Goal: Task Accomplishment & Management: Use online tool/utility

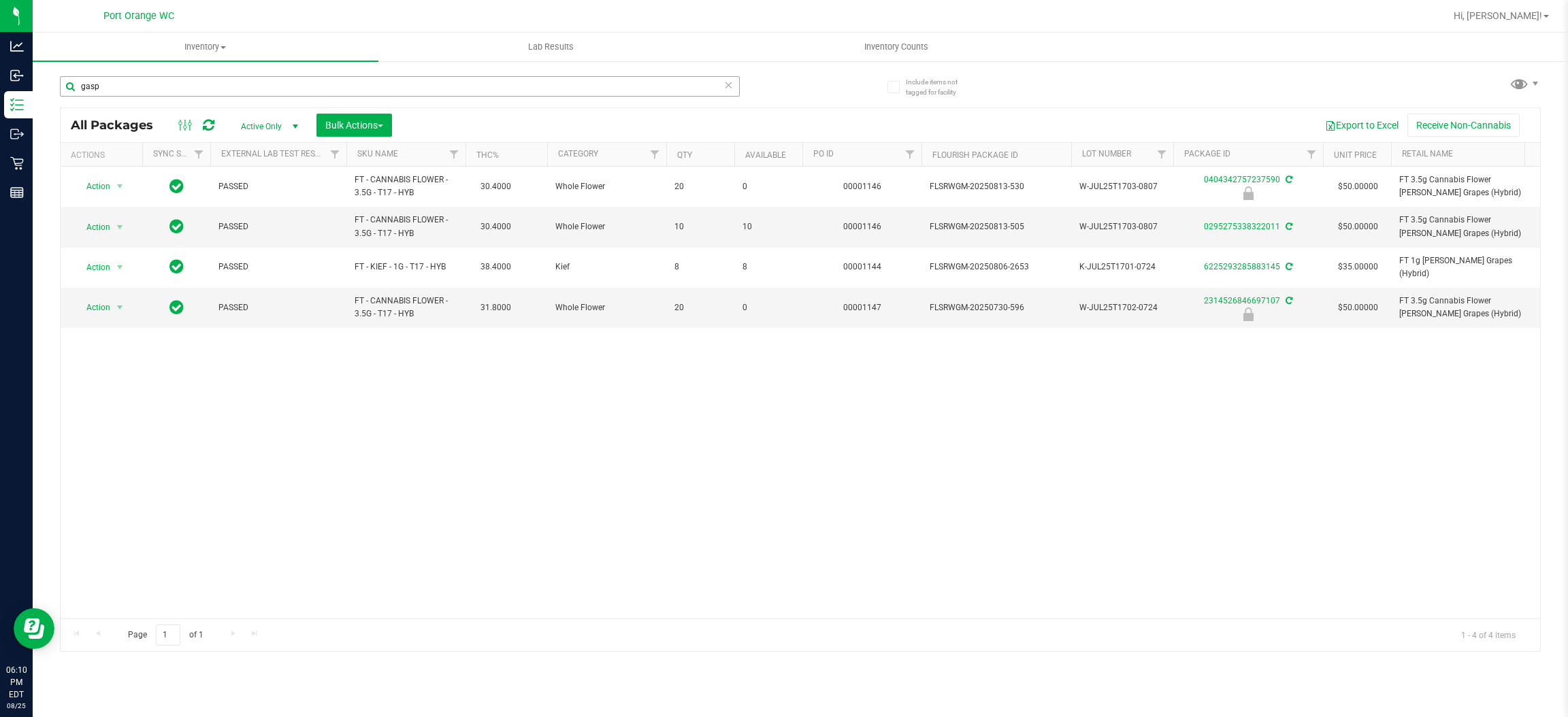
click at [144, 84] on input "gasp" at bounding box center [399, 86] width 680 height 20
click at [142, 86] on input "gasp" at bounding box center [399, 86] width 680 height 20
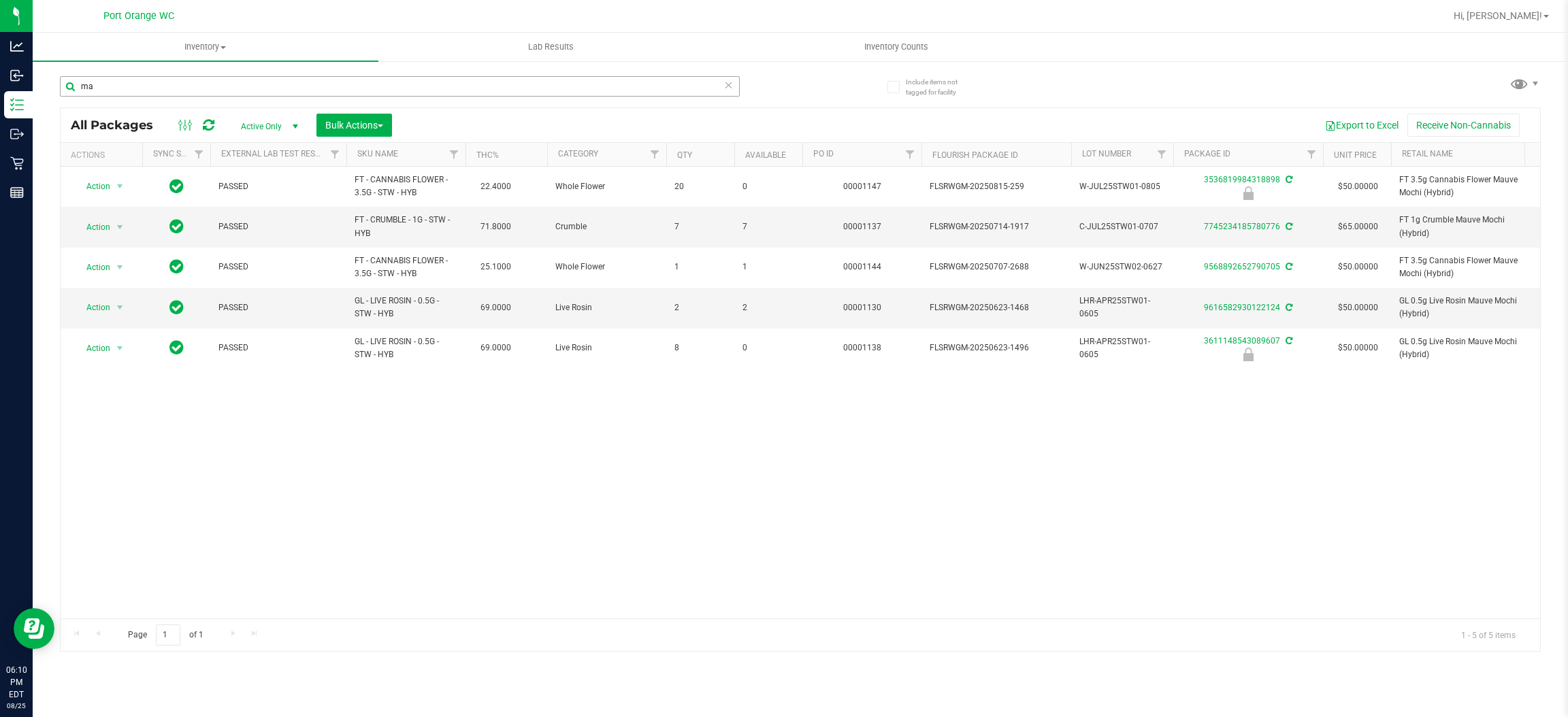
type input "m"
type input "srz"
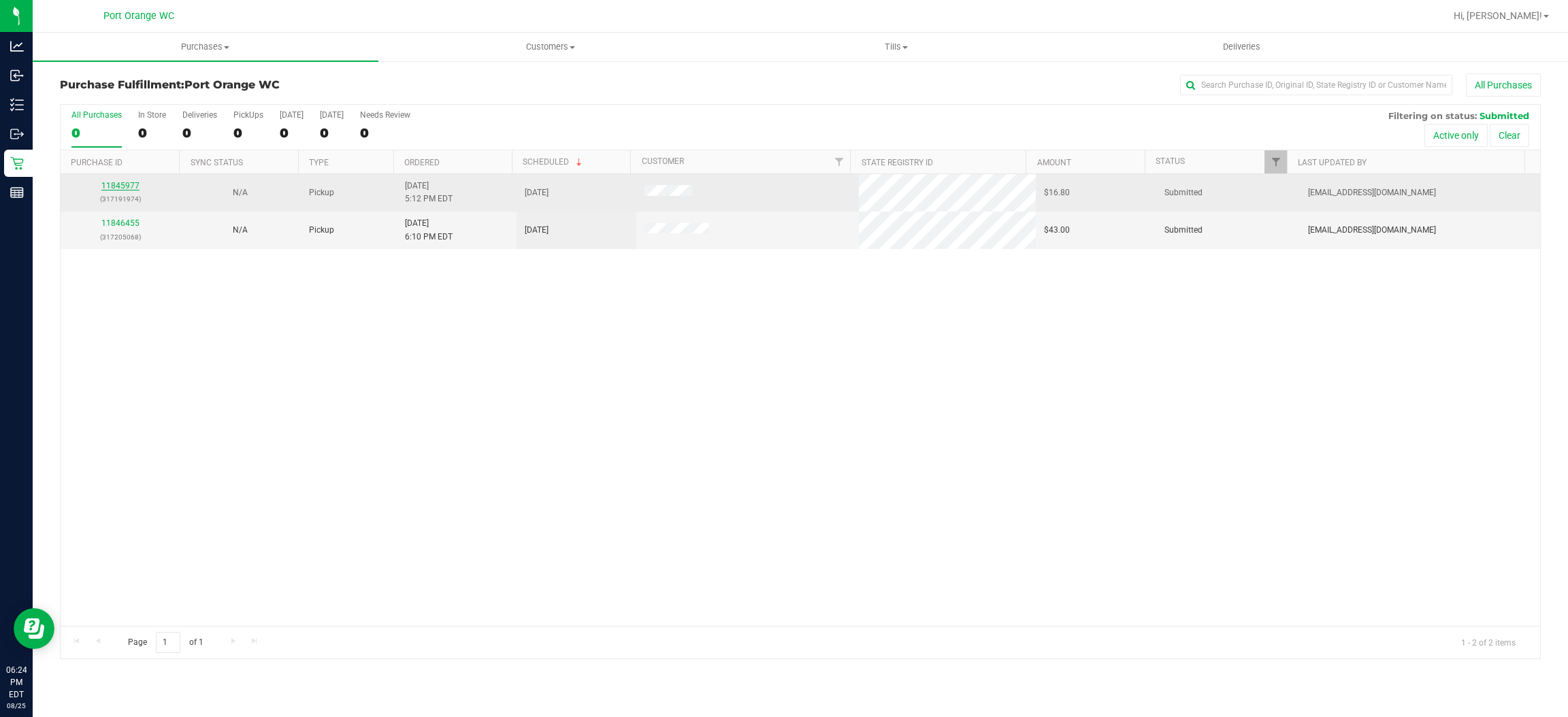
click at [120, 185] on link "11845977" at bounding box center [121, 186] width 38 height 9
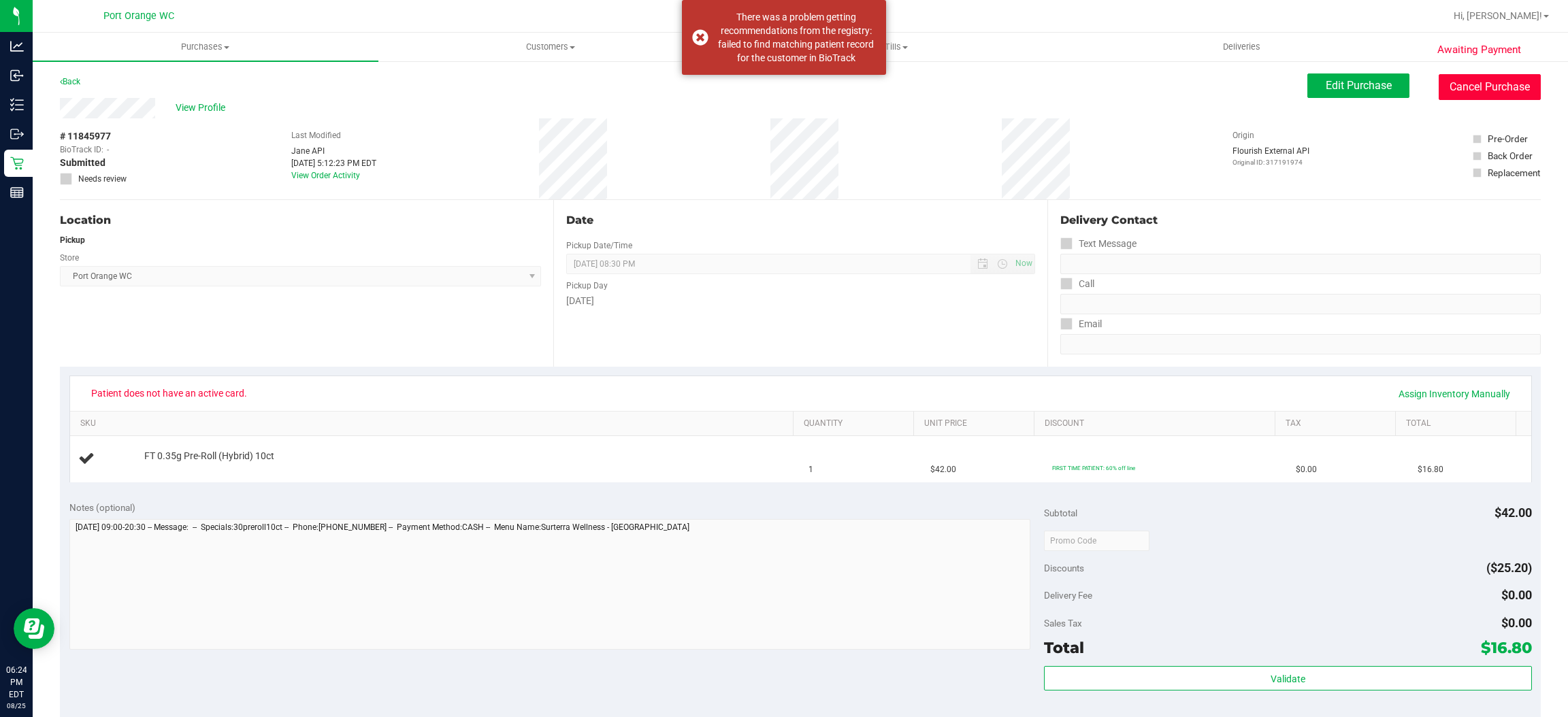
click at [1481, 89] on button "Cancel Purchase" at bounding box center [1490, 87] width 102 height 26
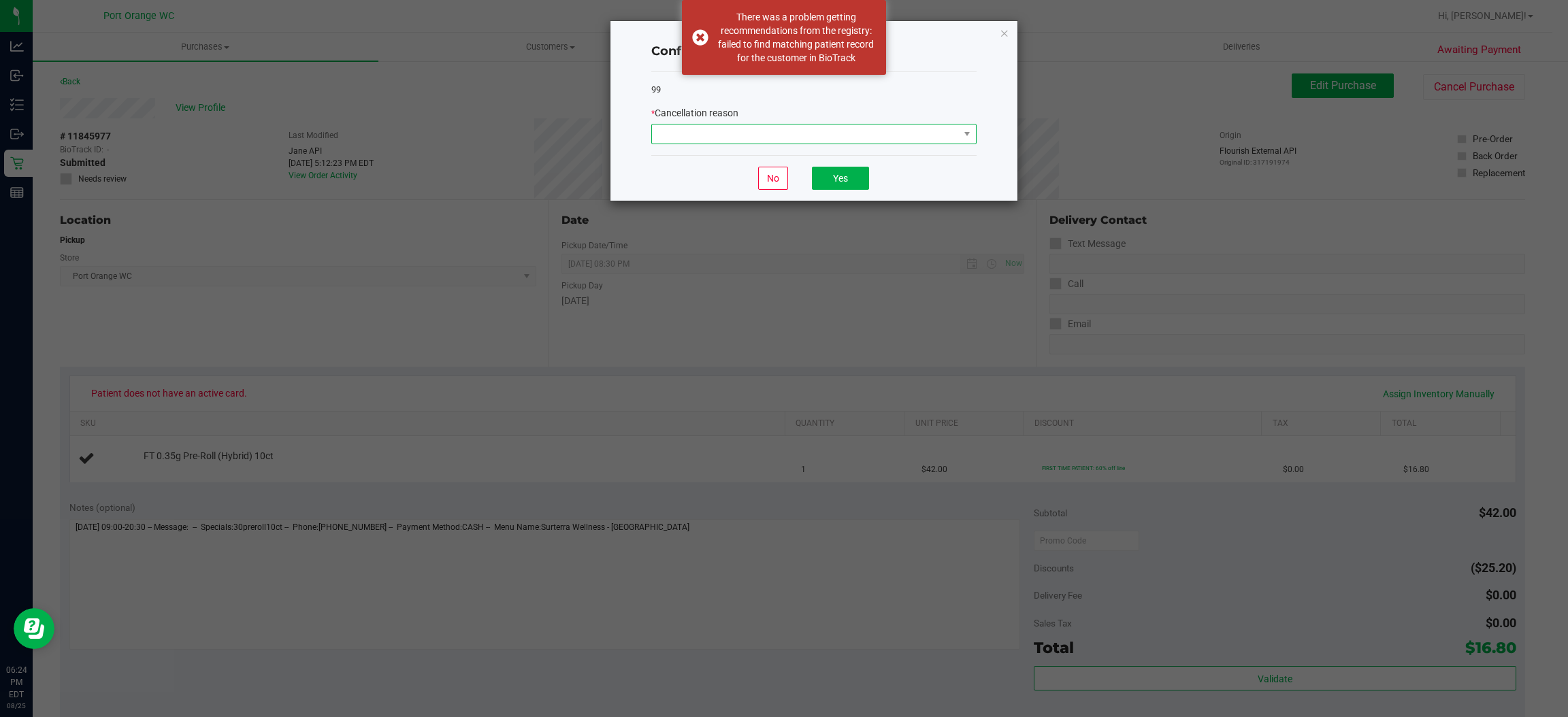
click at [922, 135] on span at bounding box center [806, 134] width 307 height 19
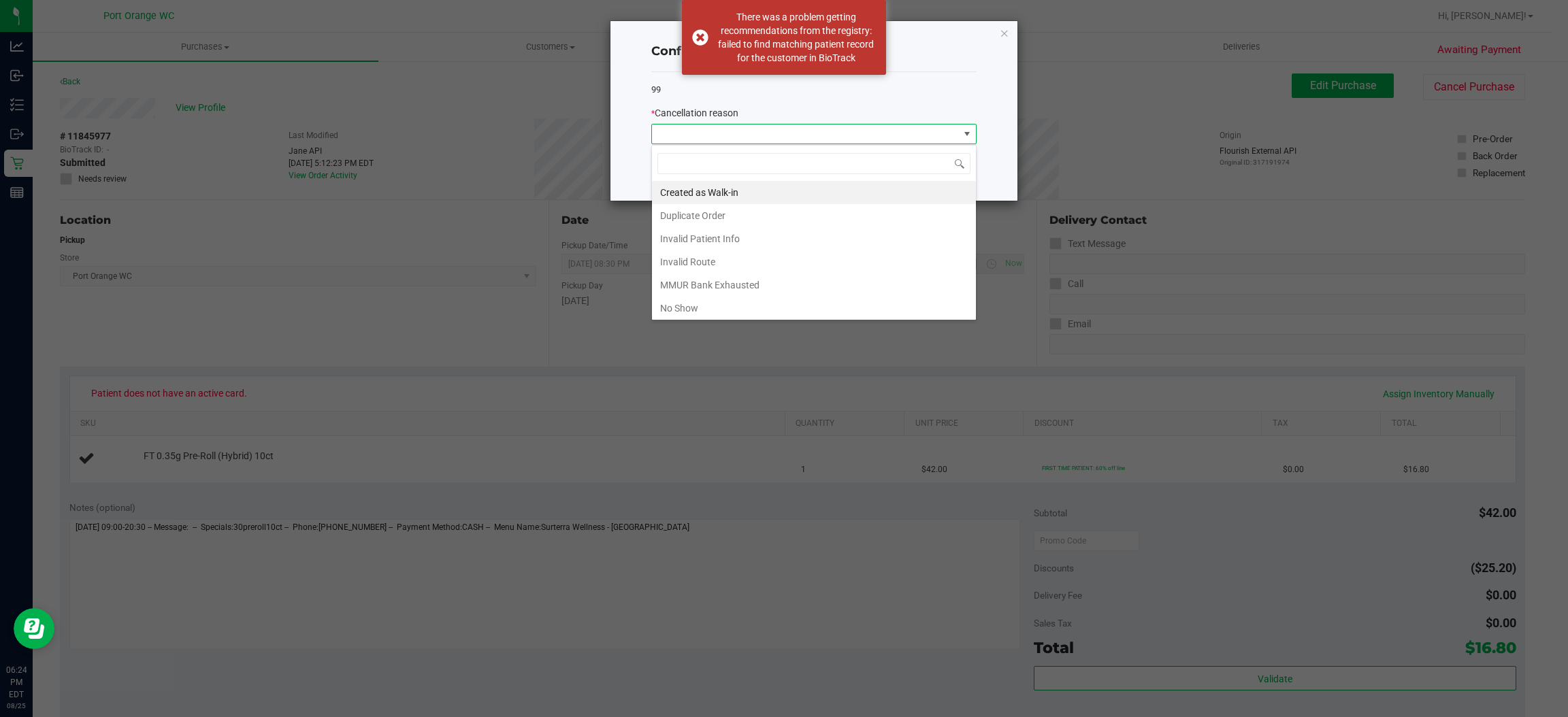
scroll to position [21, 325]
click at [732, 219] on li "Duplicate Order" at bounding box center [814, 215] width 324 height 23
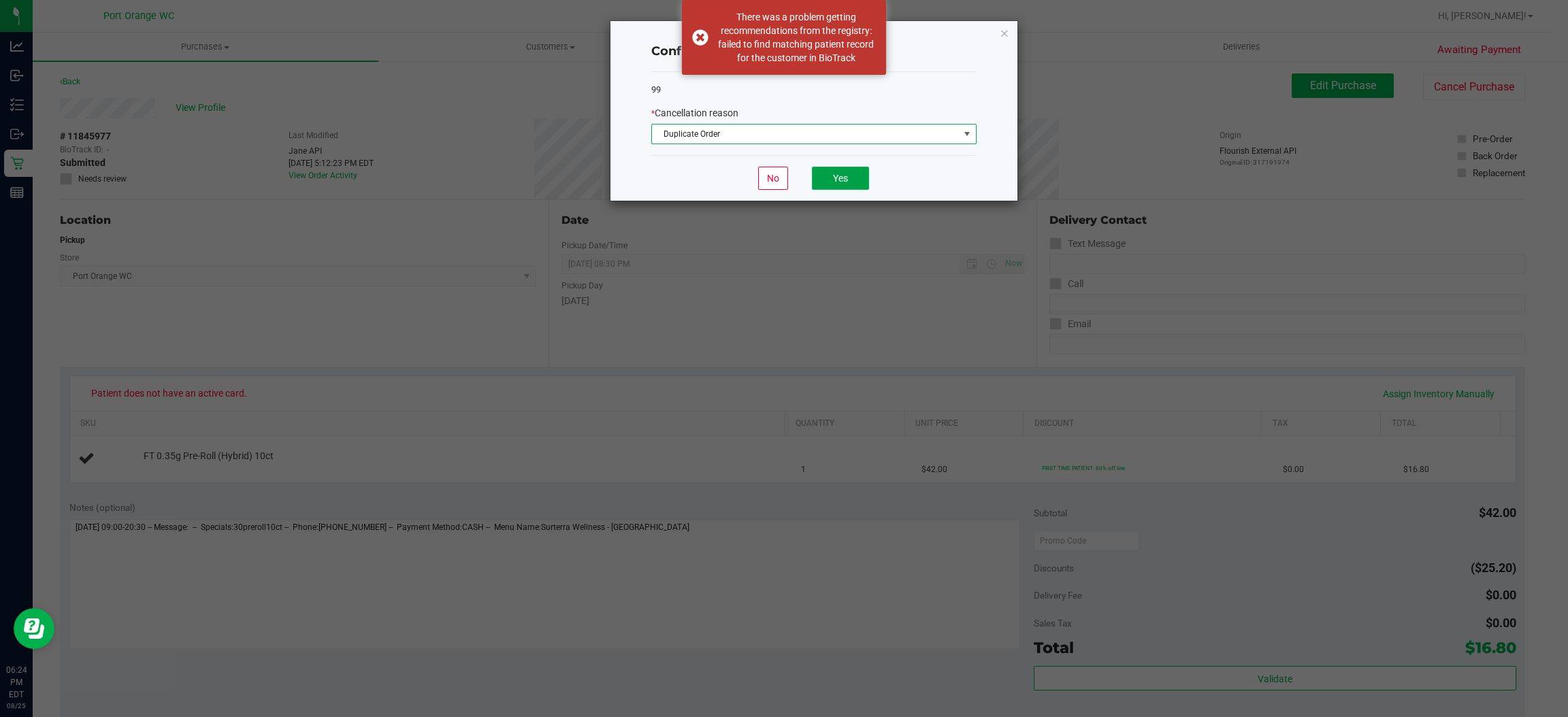
click at [852, 181] on button "Yes" at bounding box center [841, 177] width 57 height 23
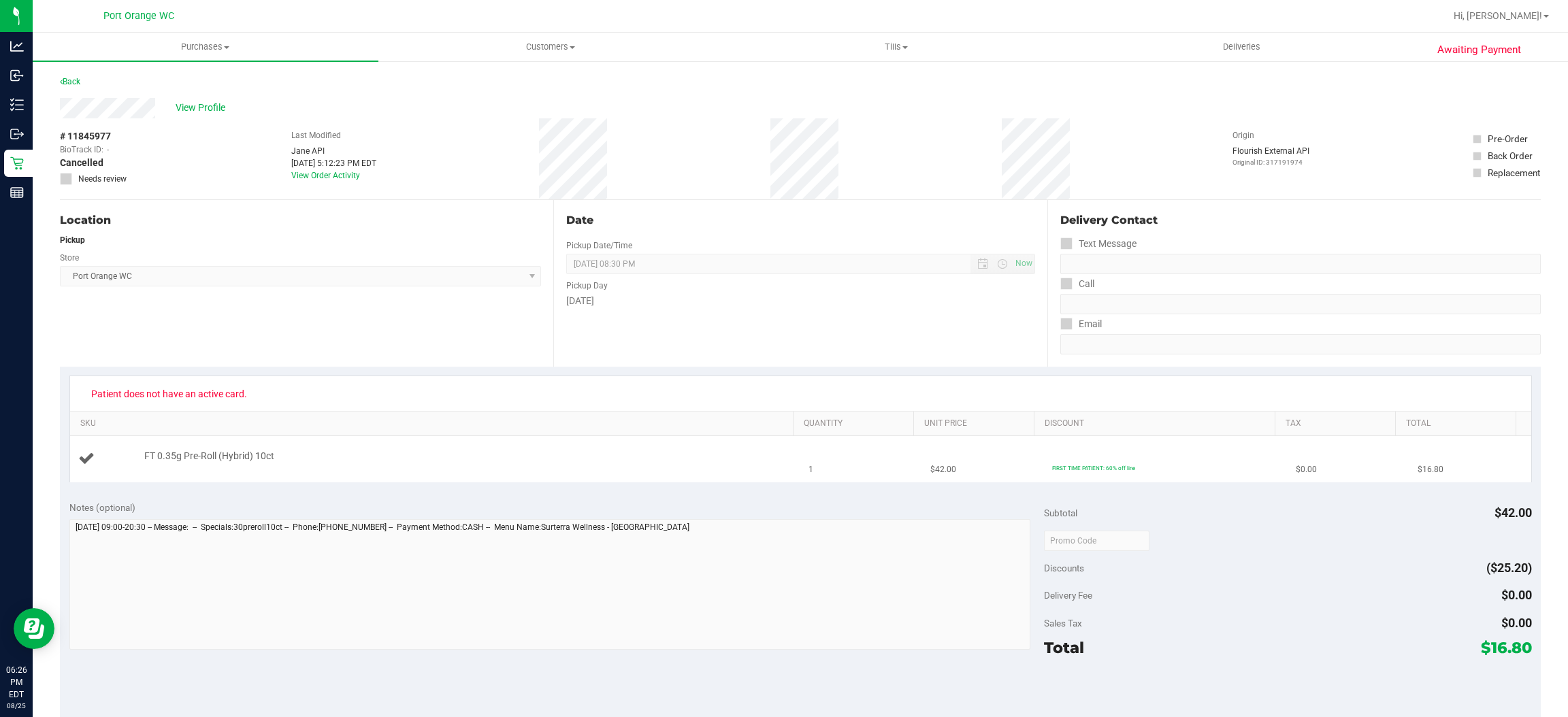
click at [1170, 480] on td "FIRST TIME PATIENT: 60% off line" at bounding box center [1165, 459] width 243 height 46
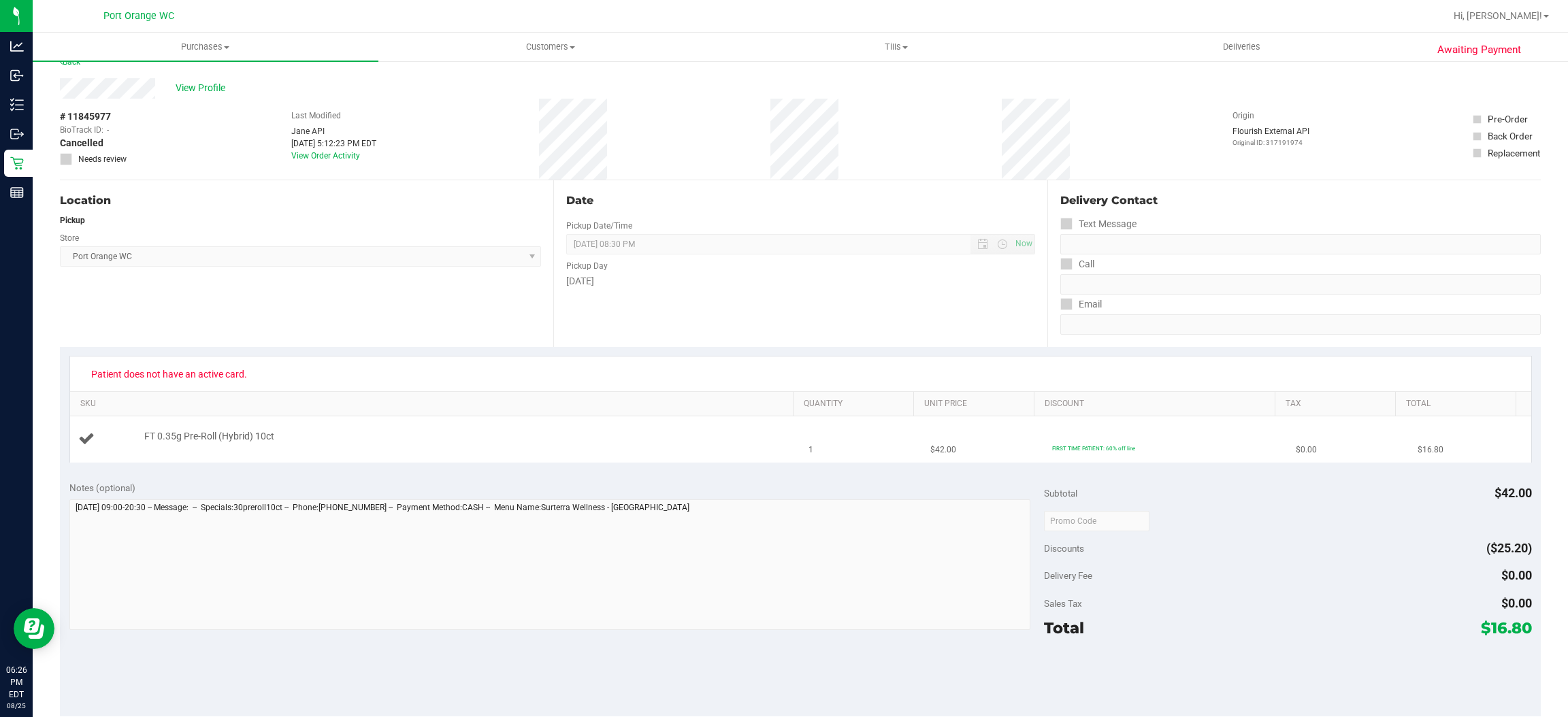
scroll to position [0, 0]
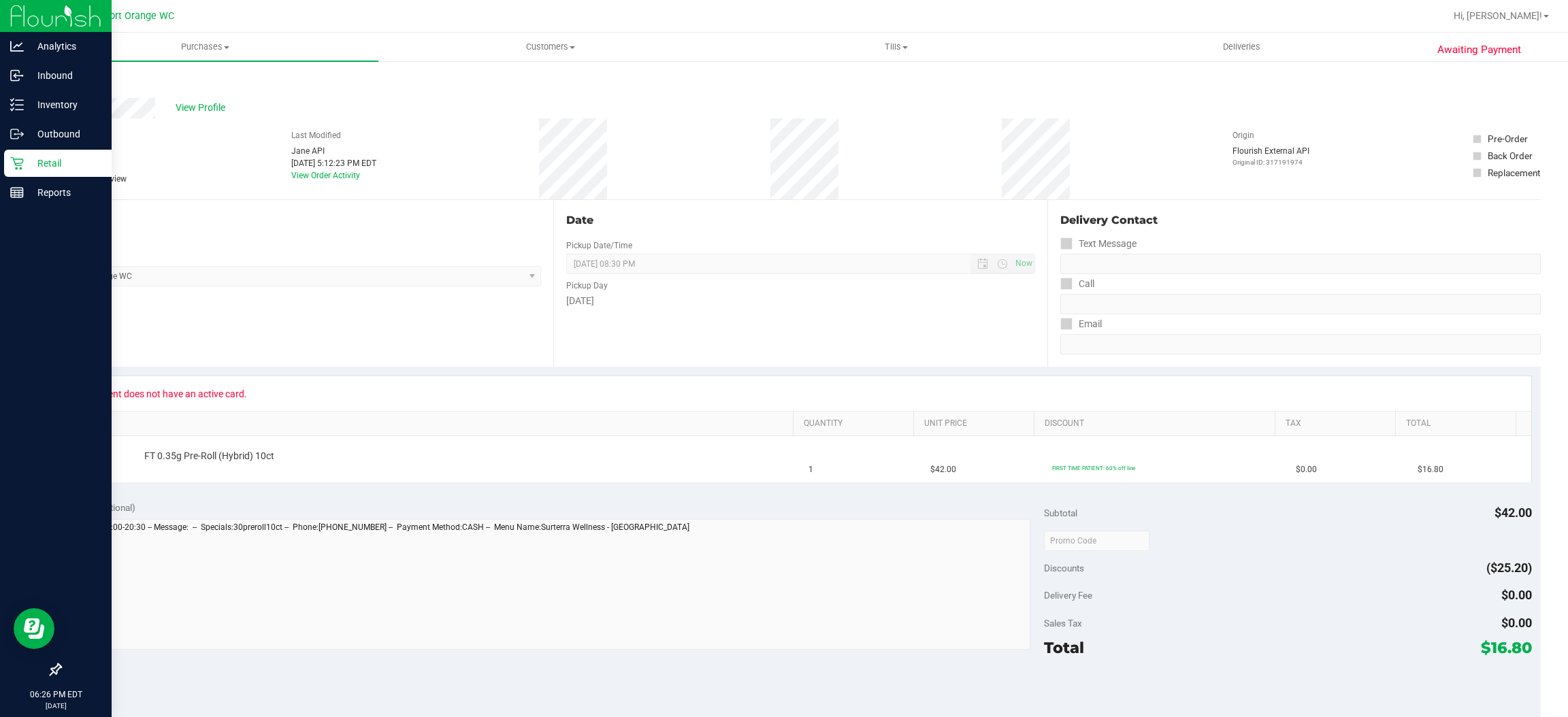
click at [16, 164] on icon at bounding box center [16, 163] width 14 height 14
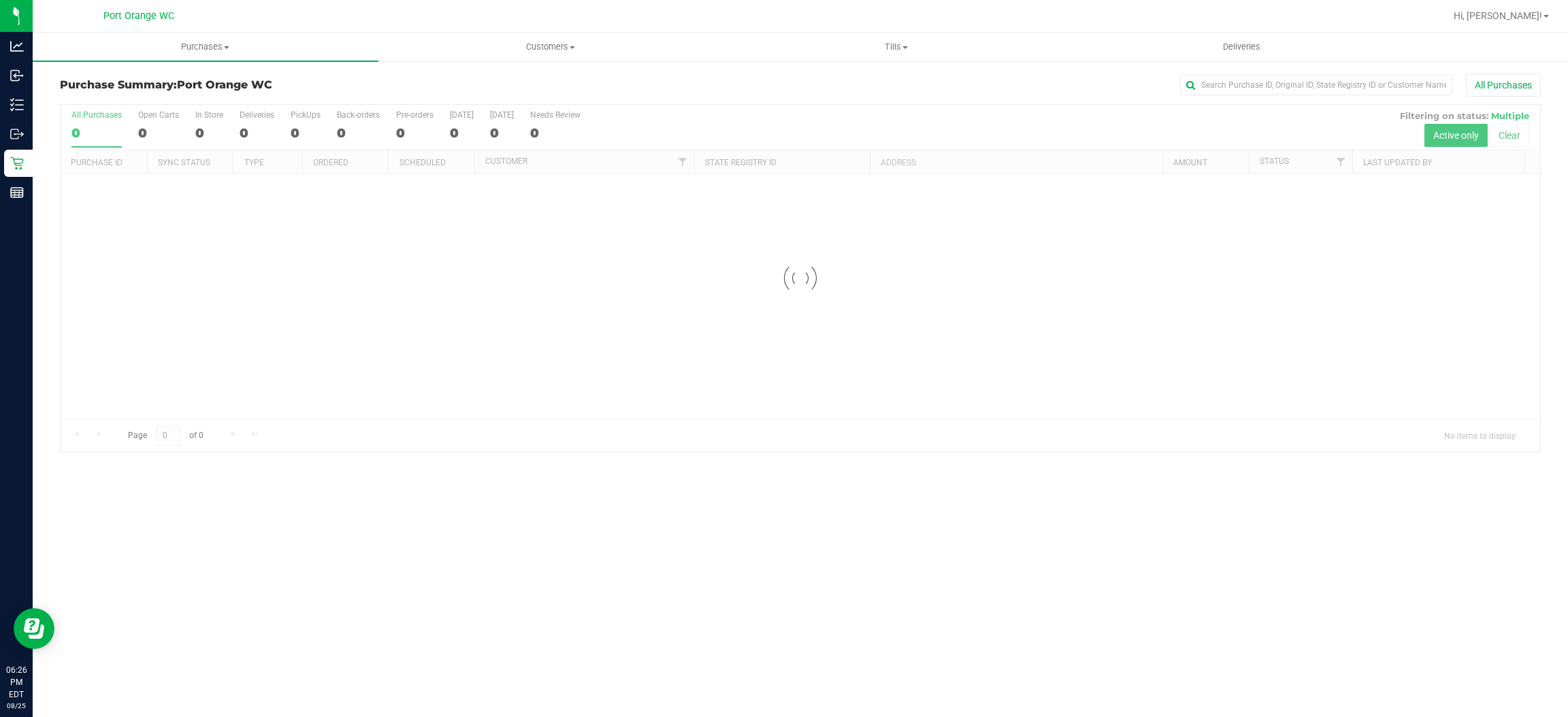
click at [674, 413] on div at bounding box center [800, 278] width 1479 height 347
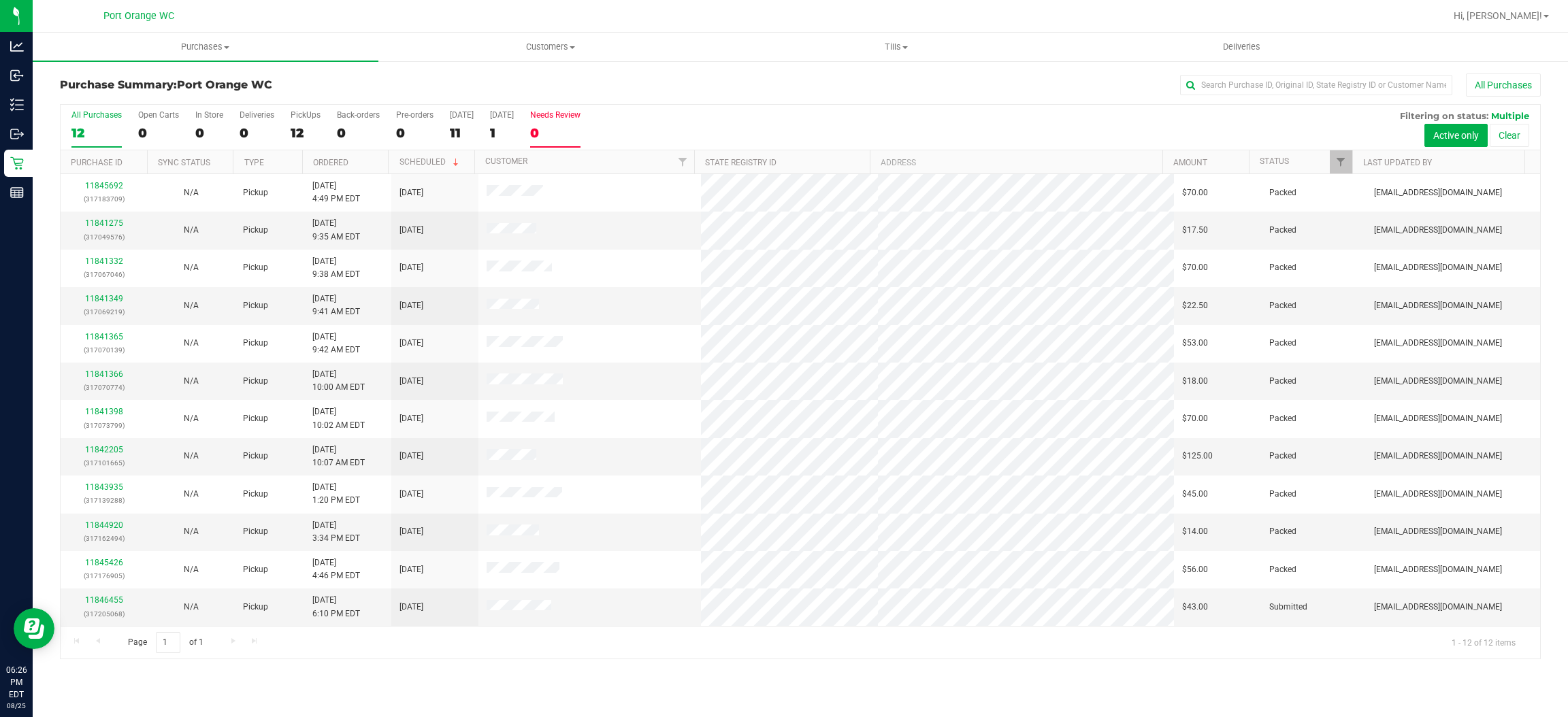
click at [546, 134] on div "0" at bounding box center [555, 133] width 50 height 16
click at [0, 0] on input "Needs Review 0" at bounding box center [0, 0] width 0 height 0
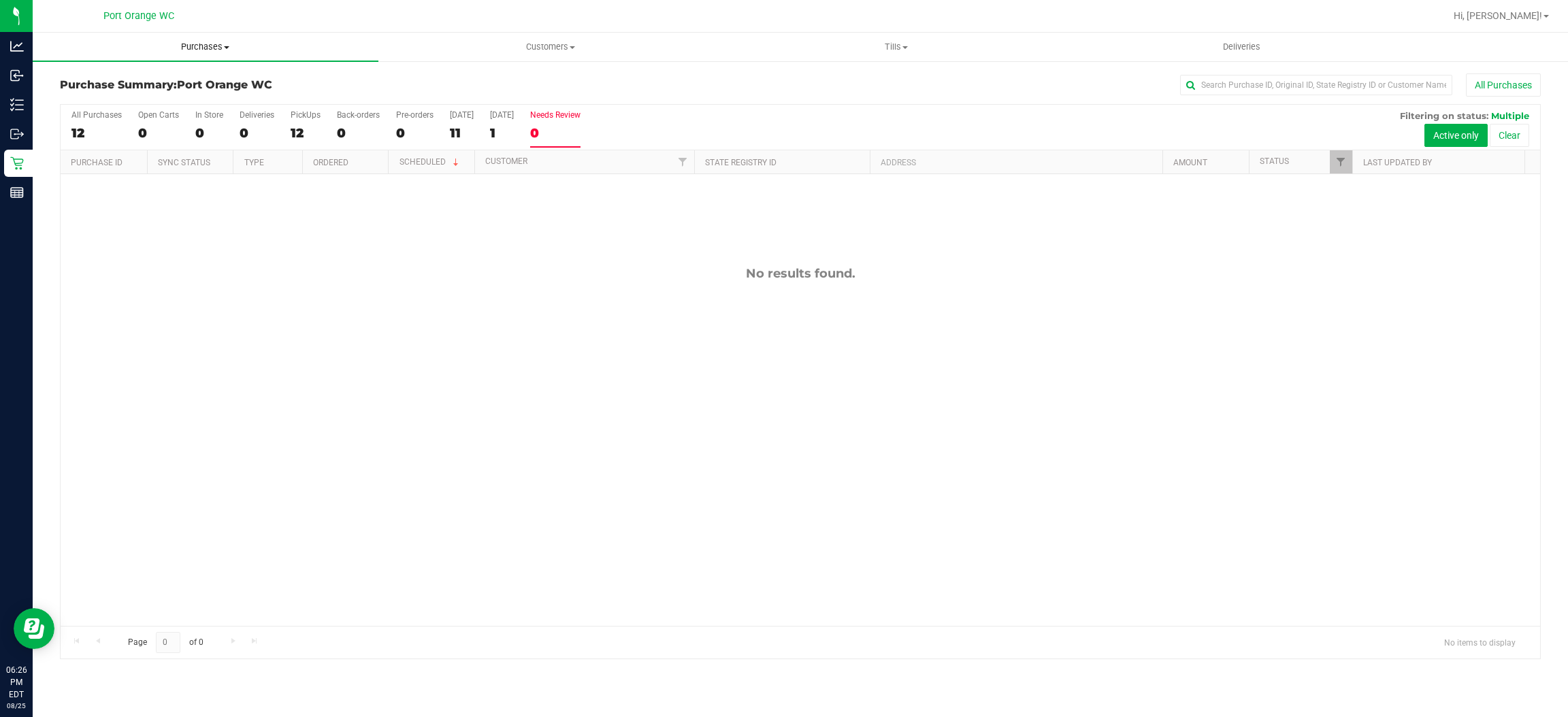
click at [206, 47] on span "Purchases" at bounding box center [206, 47] width 346 height 12
click at [132, 91] on li "Fulfillment" at bounding box center [206, 99] width 346 height 16
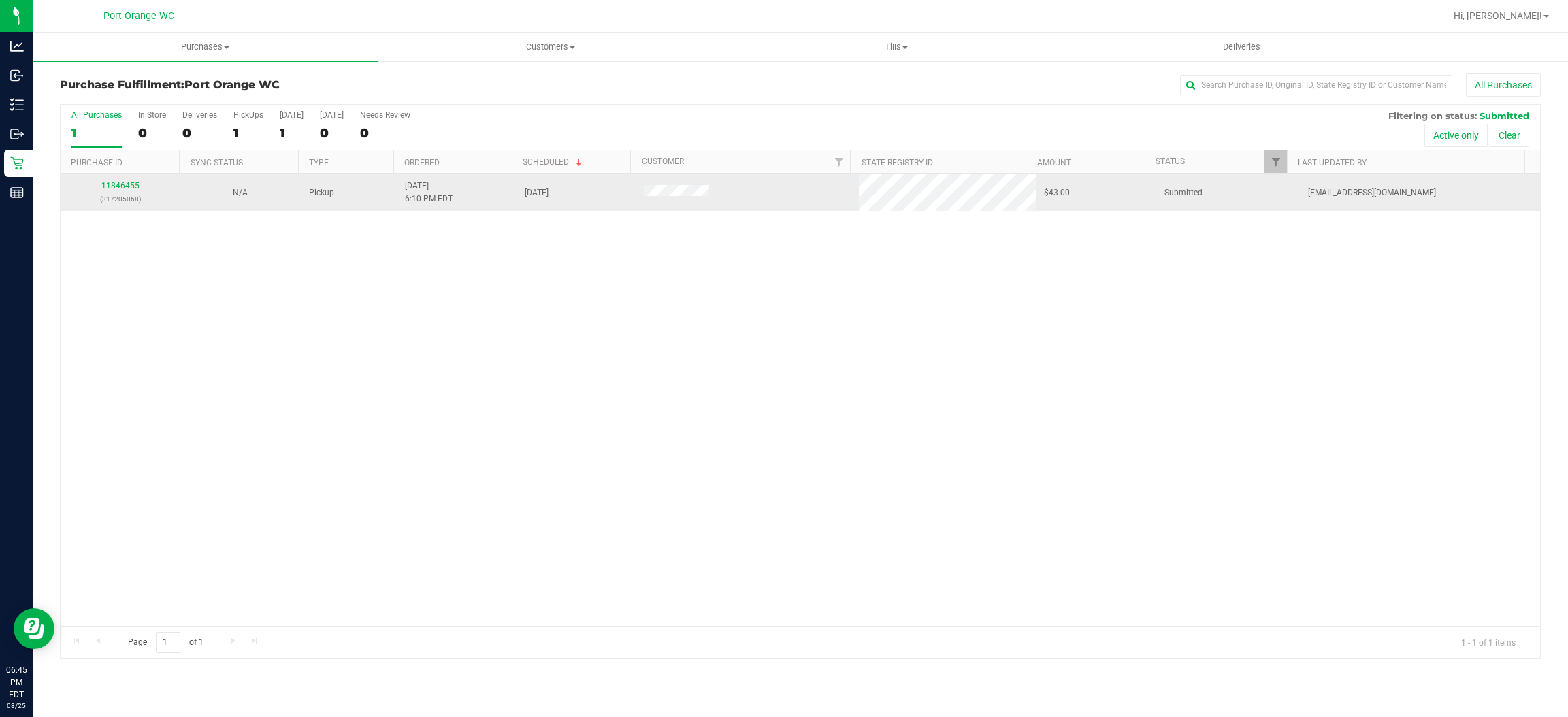
click at [121, 182] on link "11846455" at bounding box center [121, 186] width 38 height 9
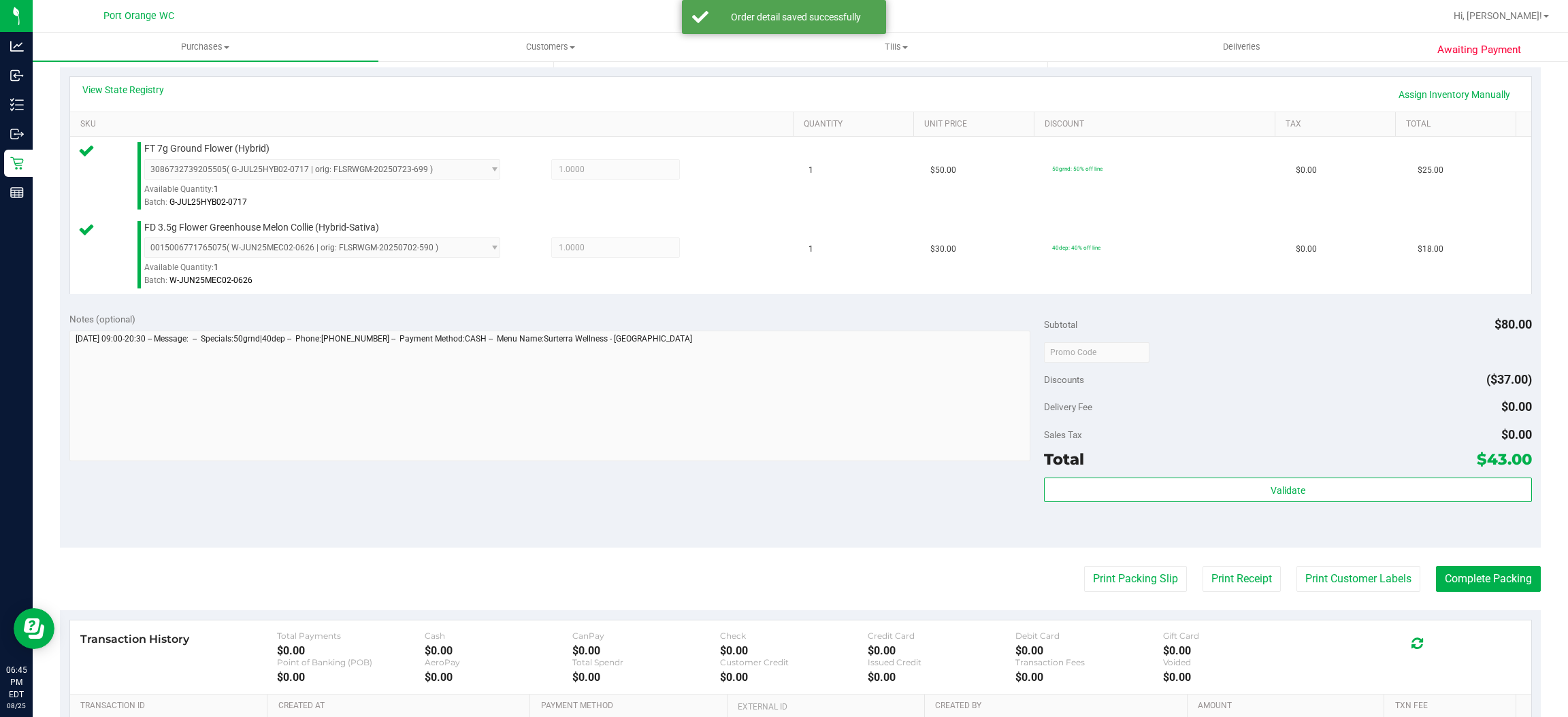
scroll to position [326, 0]
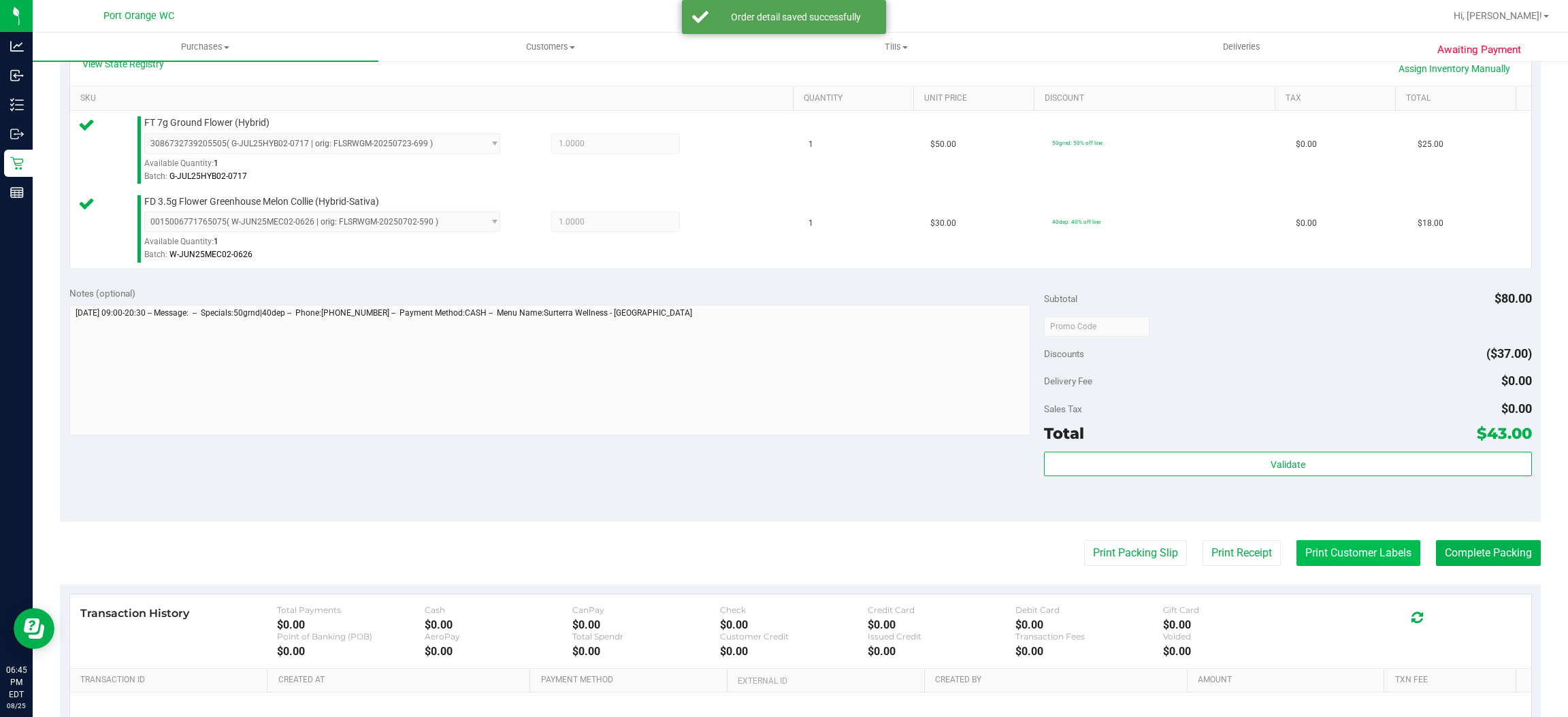
click at [1351, 550] on button "Print Customer Labels" at bounding box center [1358, 553] width 124 height 26
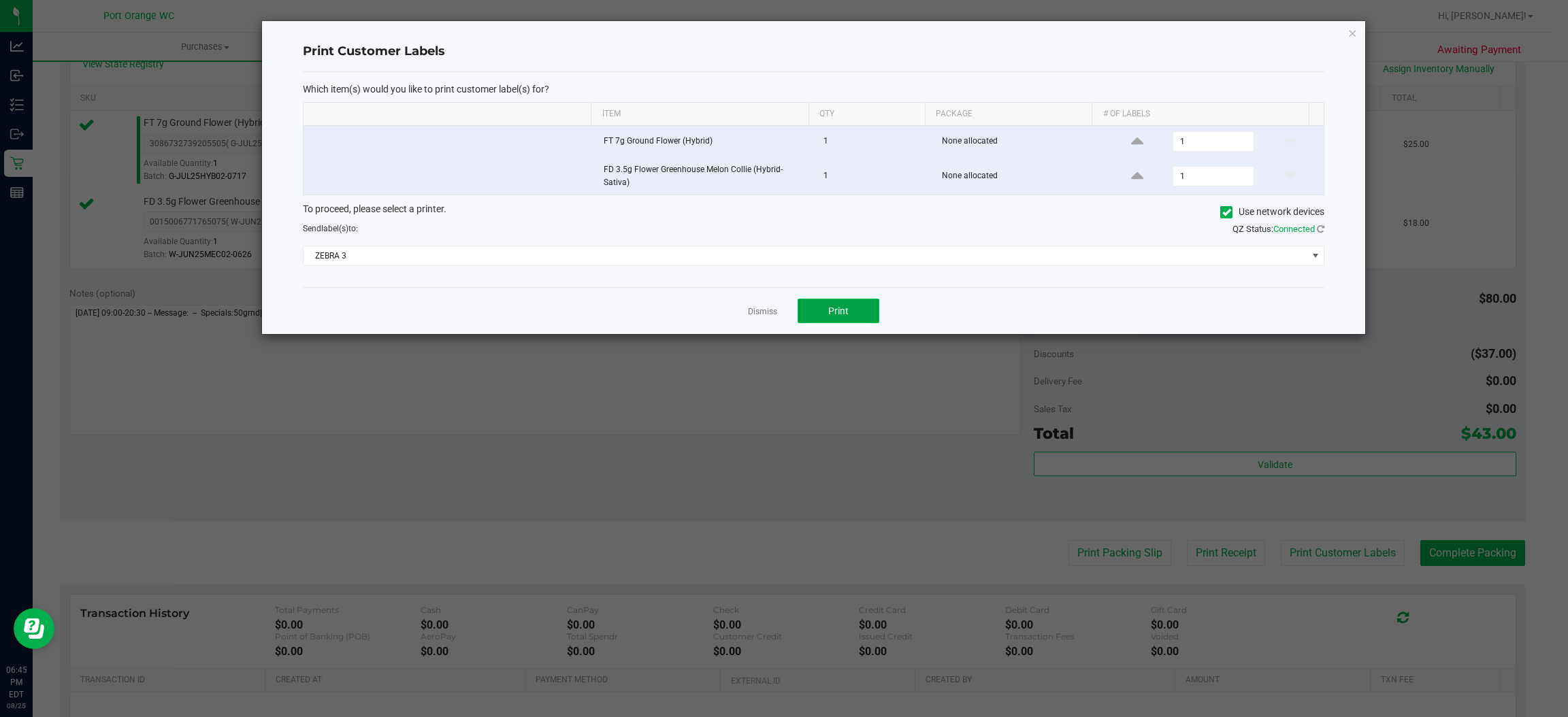
click at [864, 317] on button "Print" at bounding box center [838, 311] width 81 height 25
click at [759, 308] on link "Dismiss" at bounding box center [763, 312] width 29 height 12
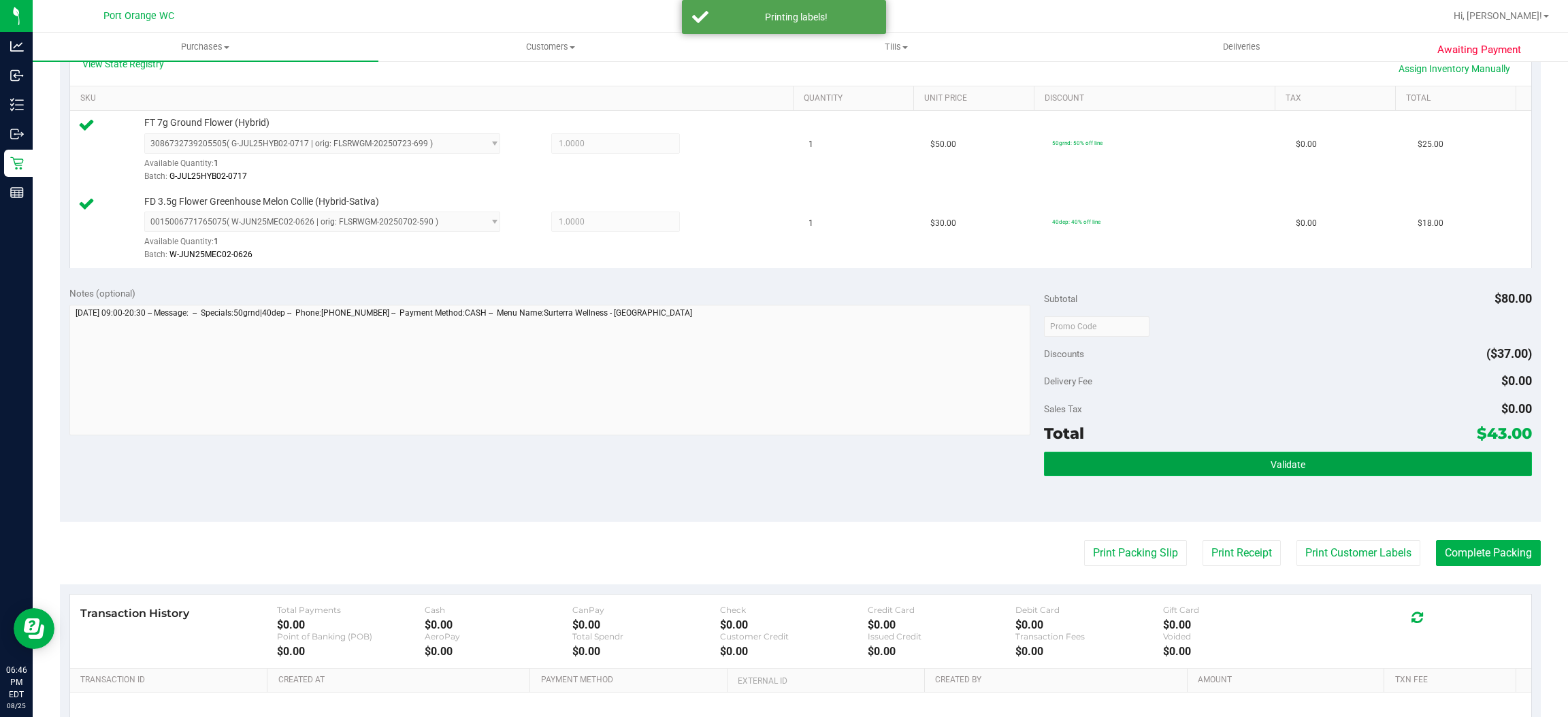
click at [1181, 475] on button "Validate" at bounding box center [1287, 464] width 488 height 25
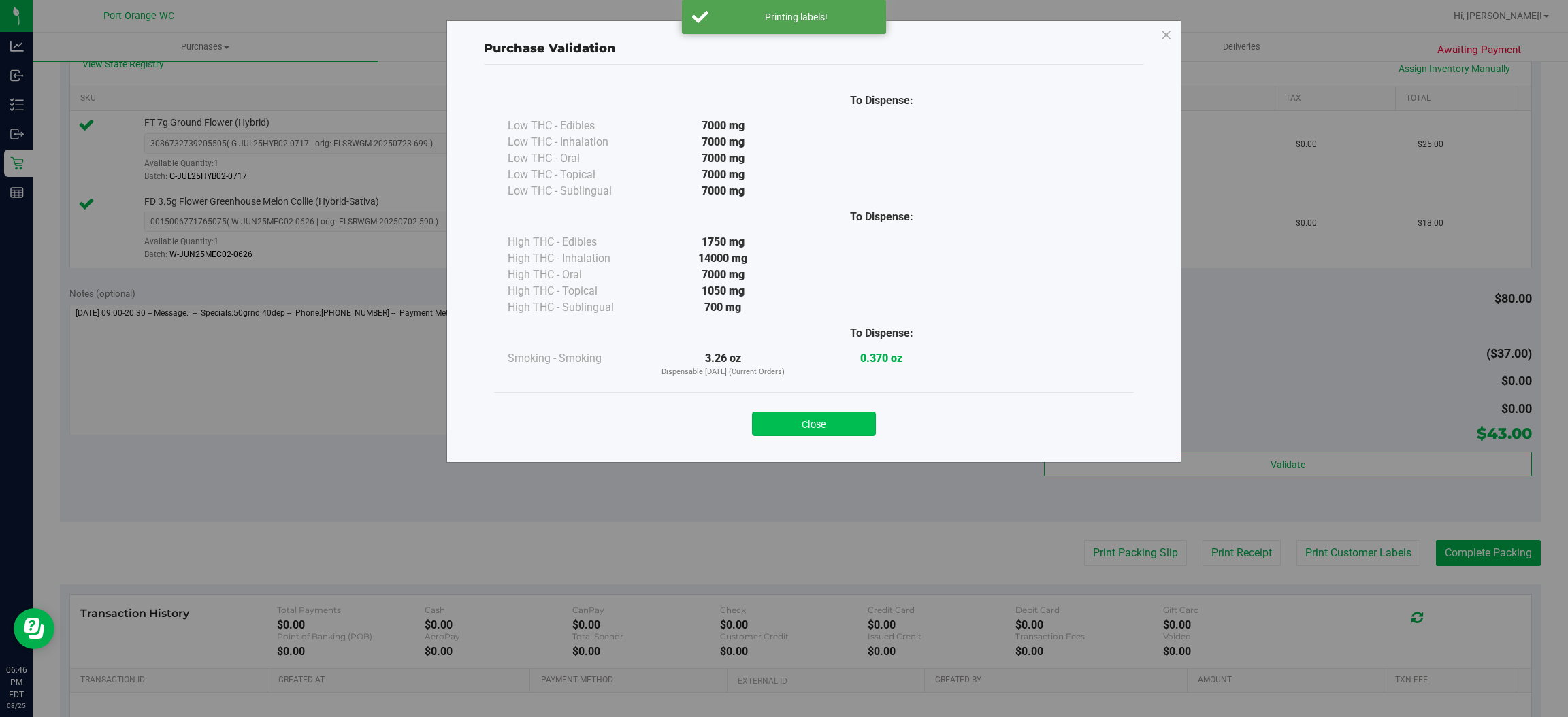
click at [813, 425] on button "Close" at bounding box center [813, 423] width 124 height 25
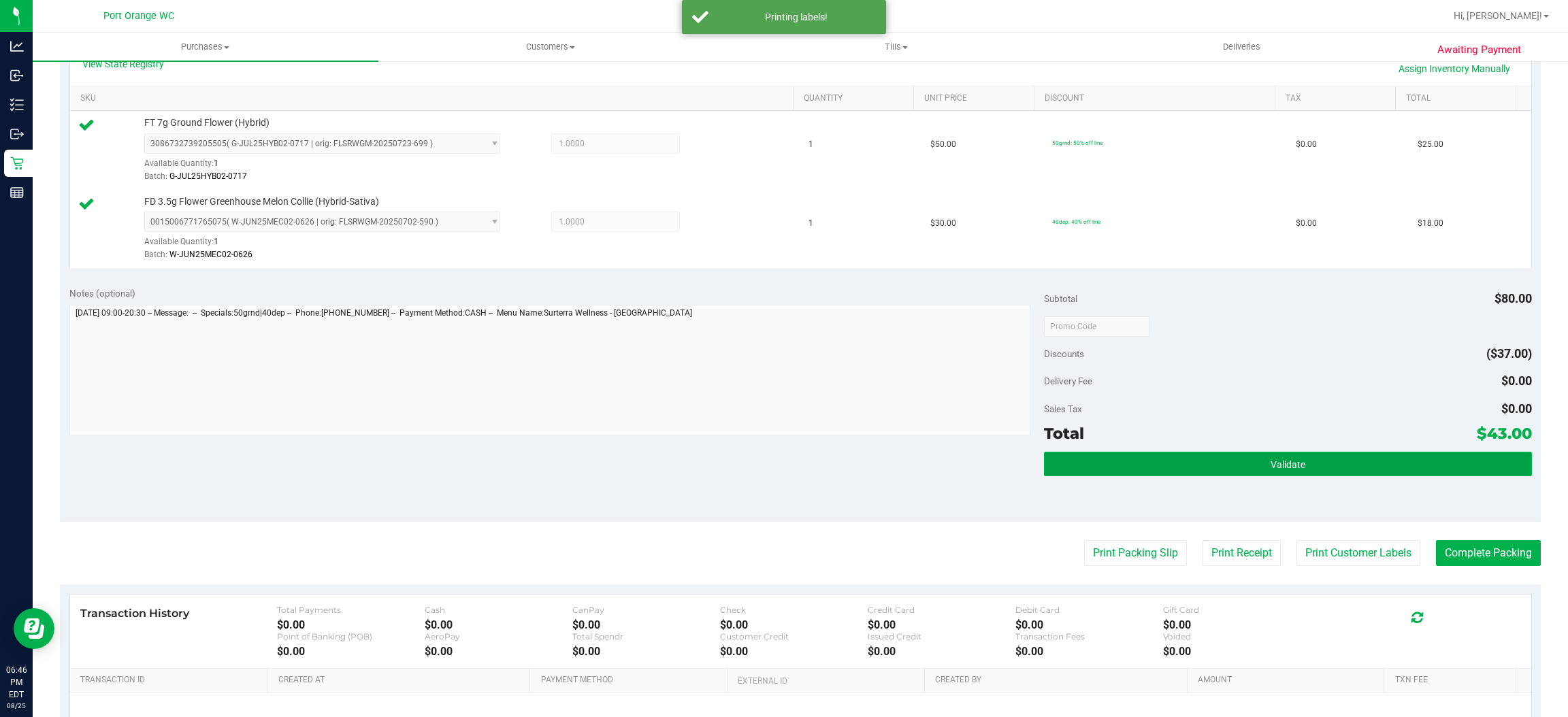
click at [1198, 455] on button "Validate" at bounding box center [1287, 464] width 488 height 25
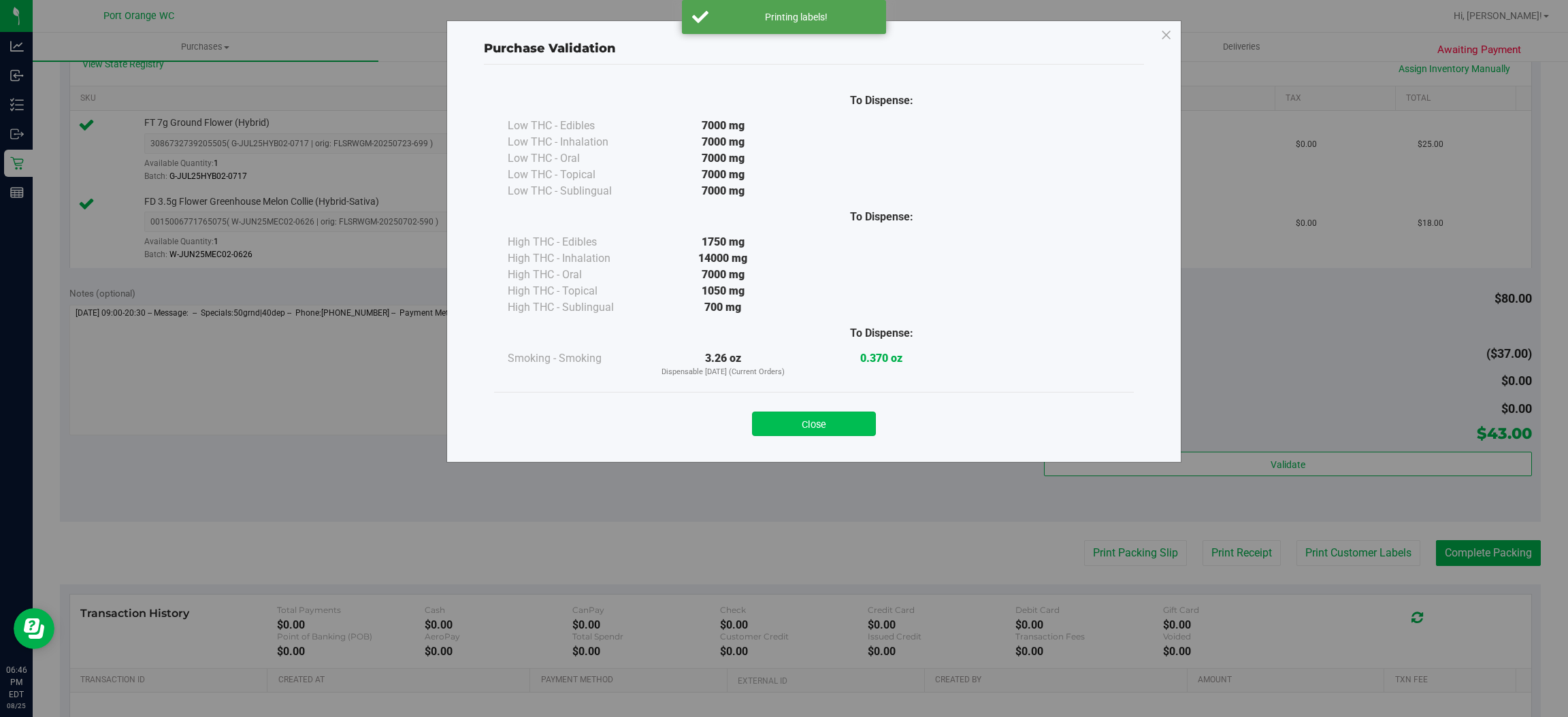
click at [820, 420] on button "Close" at bounding box center [813, 423] width 124 height 25
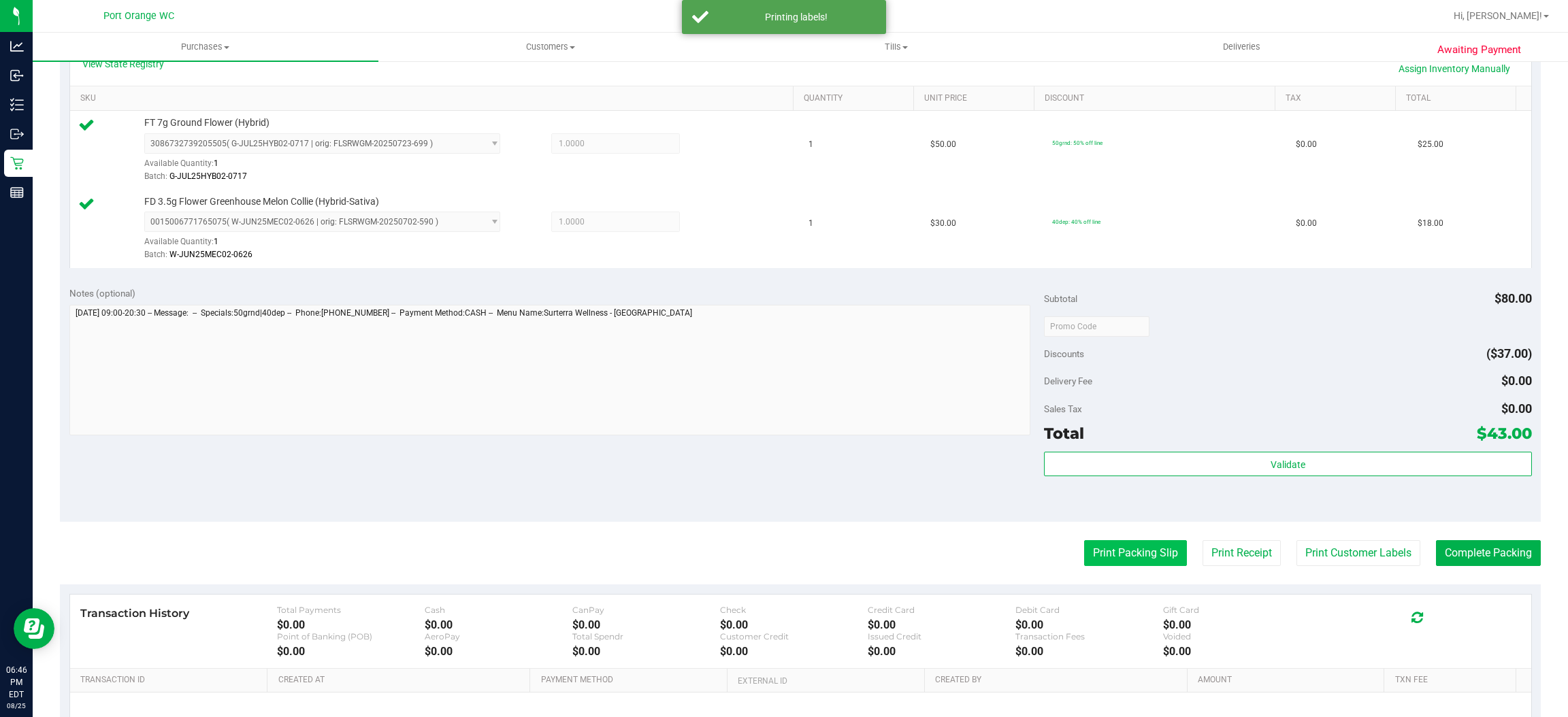
click at [1117, 561] on button "Print Packing Slip" at bounding box center [1135, 553] width 102 height 26
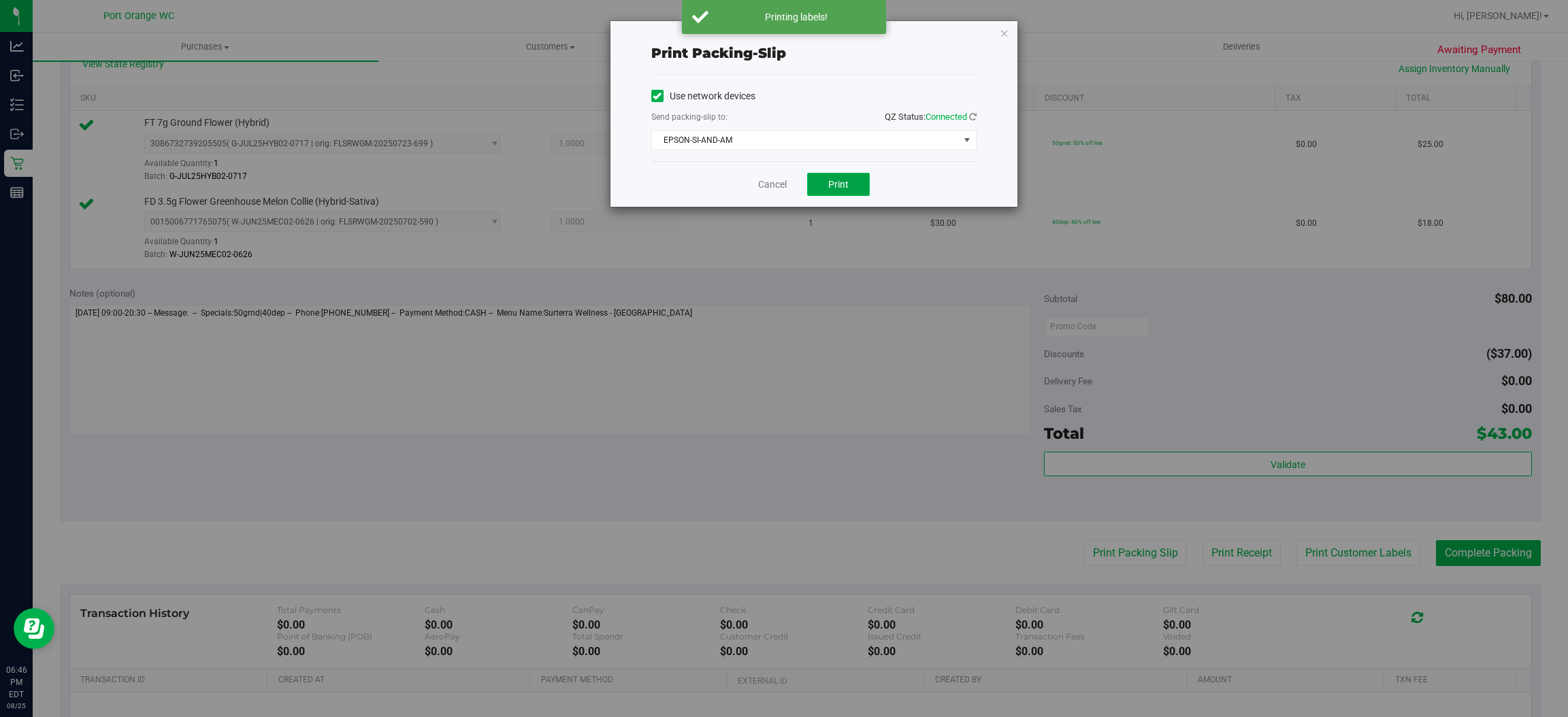
click at [854, 188] on button "Print" at bounding box center [838, 184] width 62 height 23
click at [769, 188] on link "Cancel" at bounding box center [772, 185] width 28 height 15
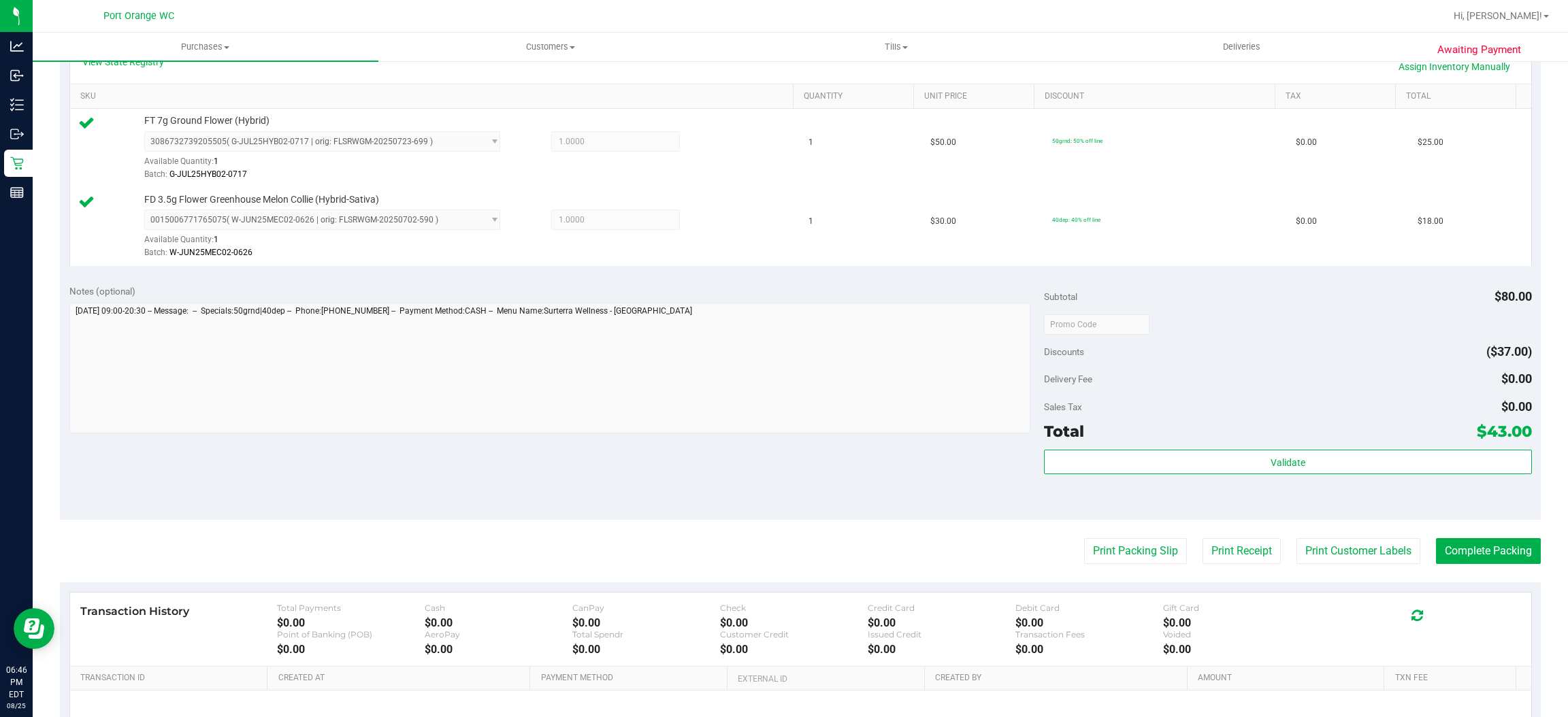
scroll to position [476, 0]
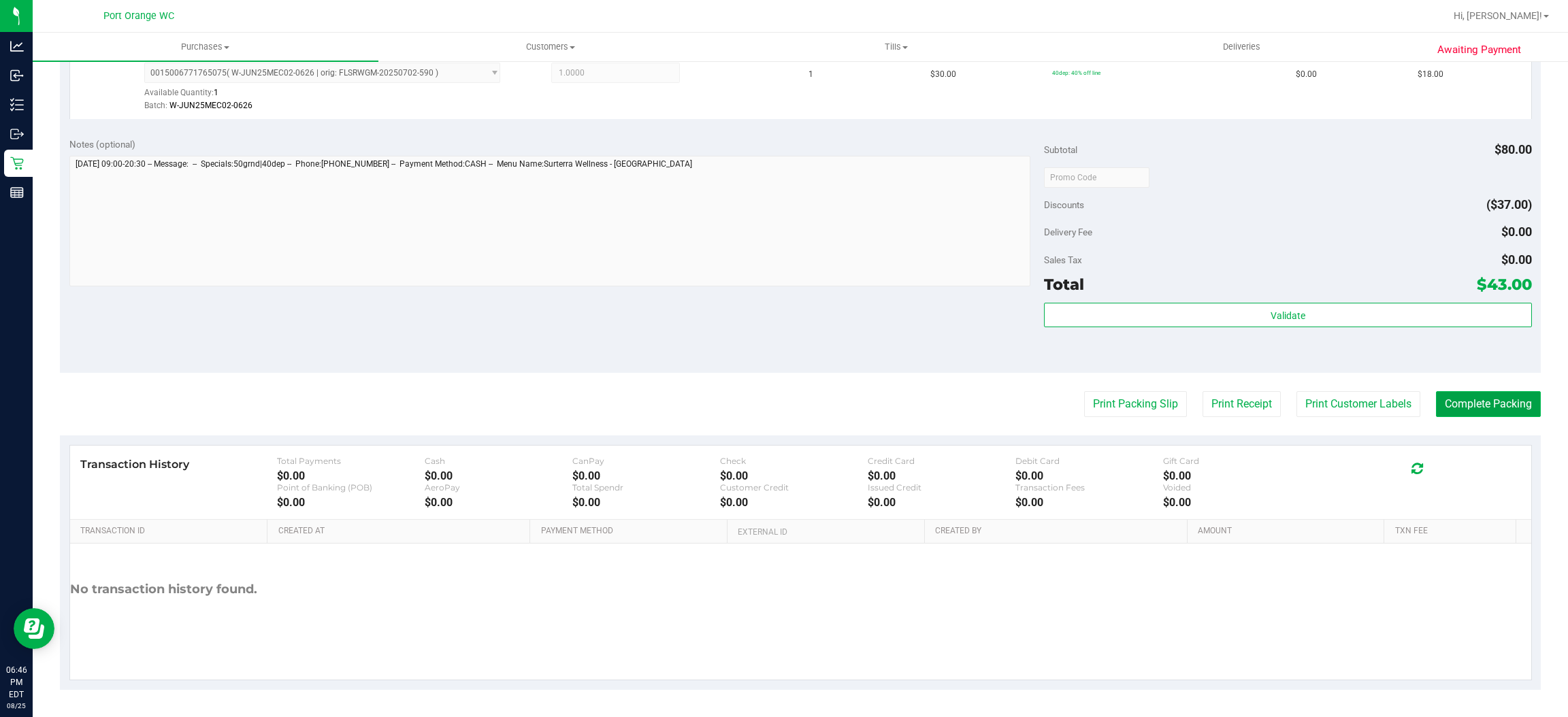
click at [1494, 400] on button "Complete Packing" at bounding box center [1488, 404] width 105 height 26
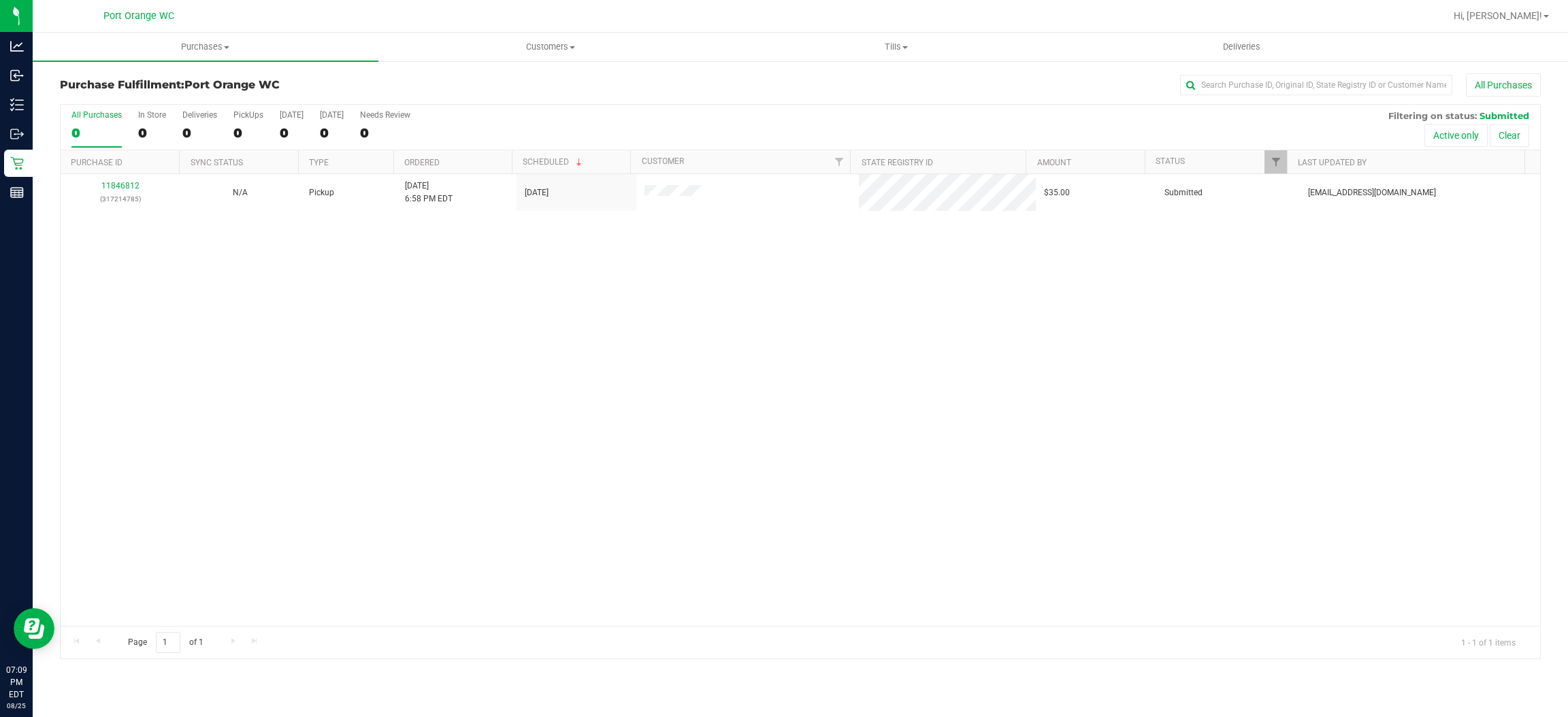
click at [1479, 372] on div "11846812 (317214785) N/A Pickup 8/25/2025 6:58 PM EDT 8/25/2025 $35.00 Submitte…" at bounding box center [800, 400] width 1479 height 452
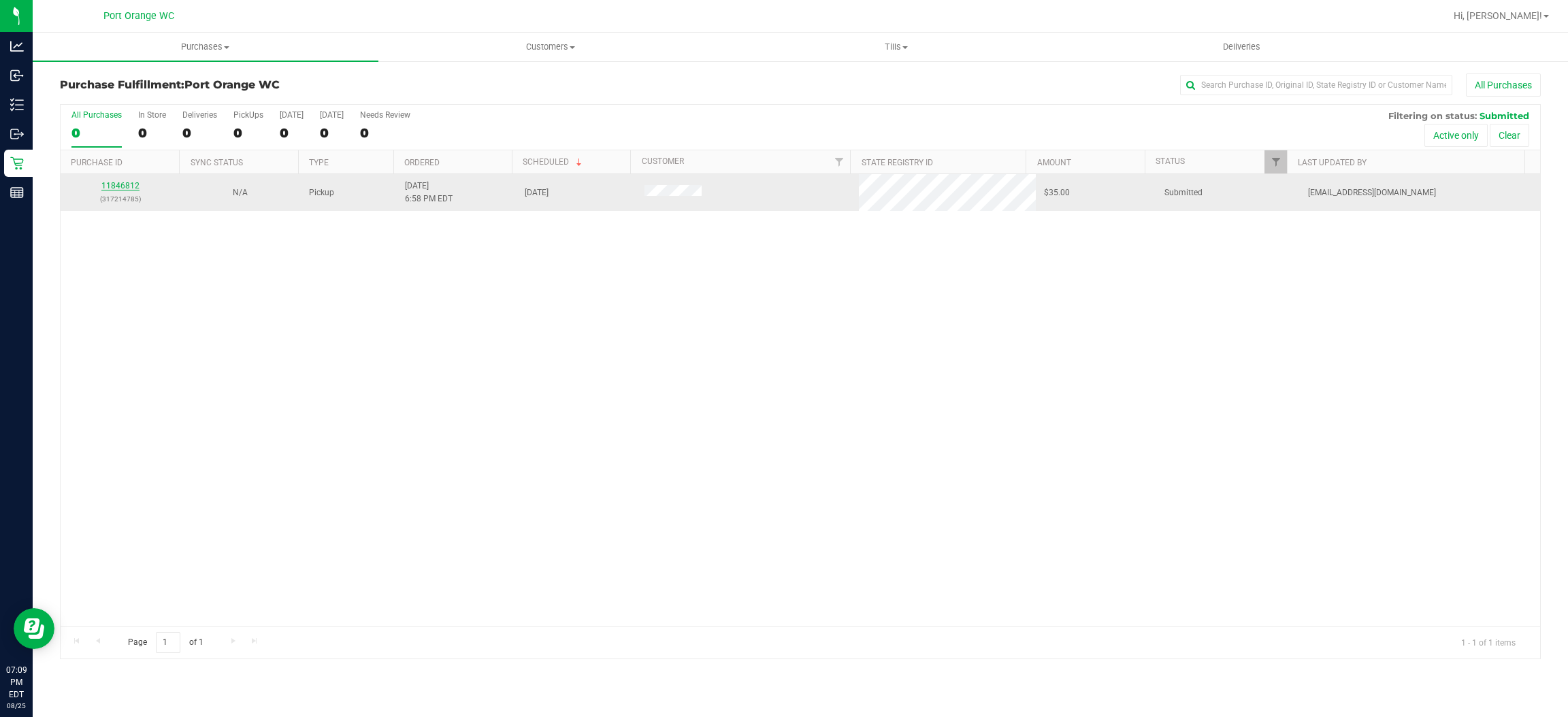
click at [129, 185] on link "11846812" at bounding box center [121, 186] width 38 height 9
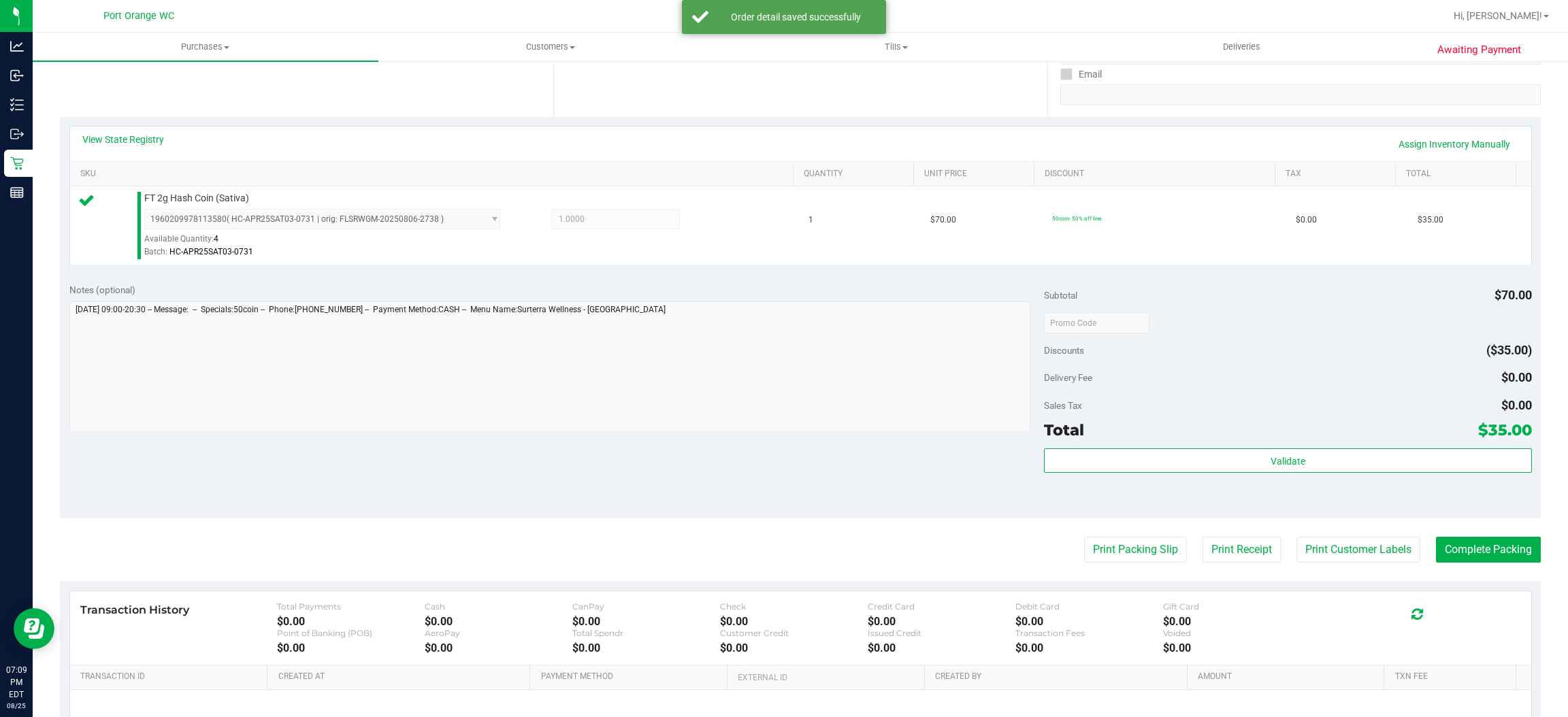
scroll to position [273, 0]
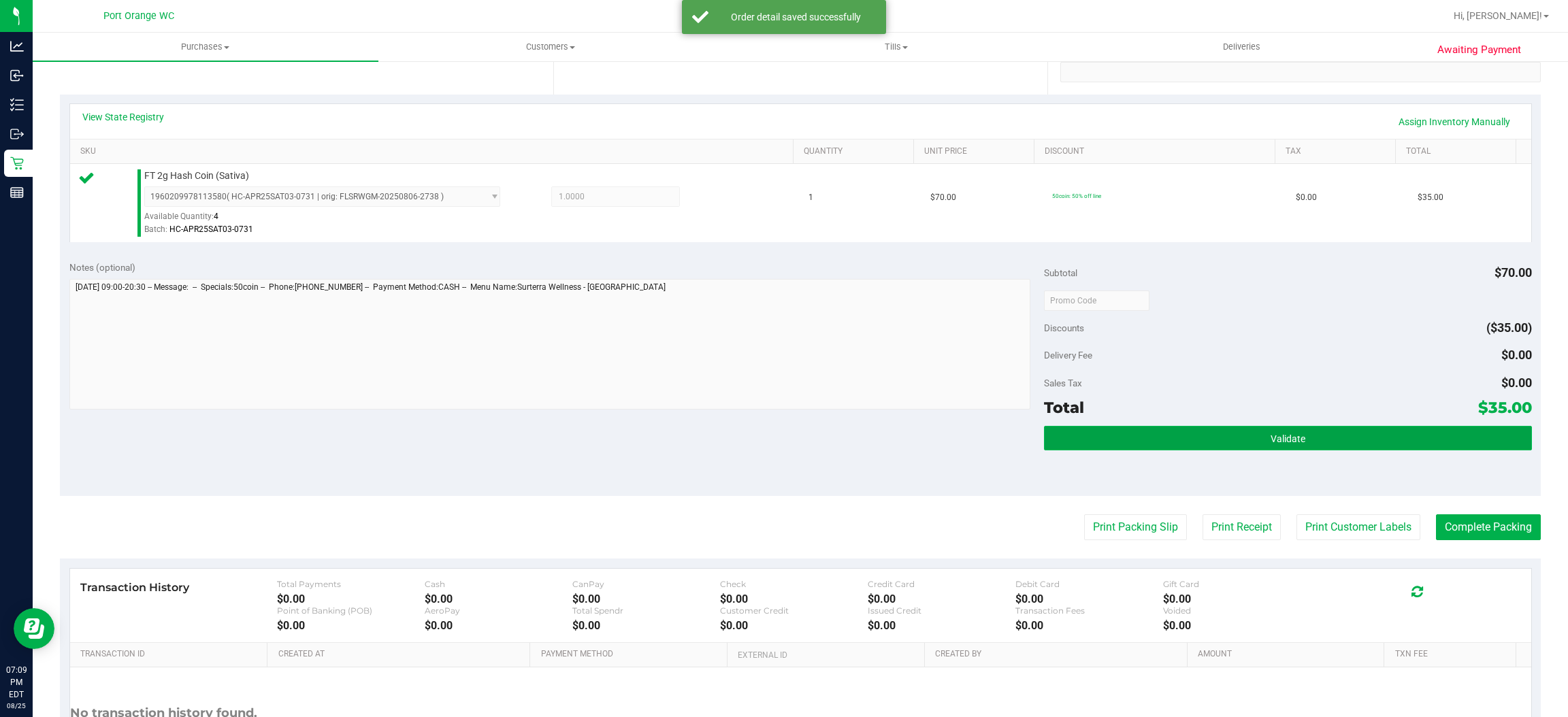
click at [1340, 429] on button "Validate" at bounding box center [1287, 438] width 488 height 25
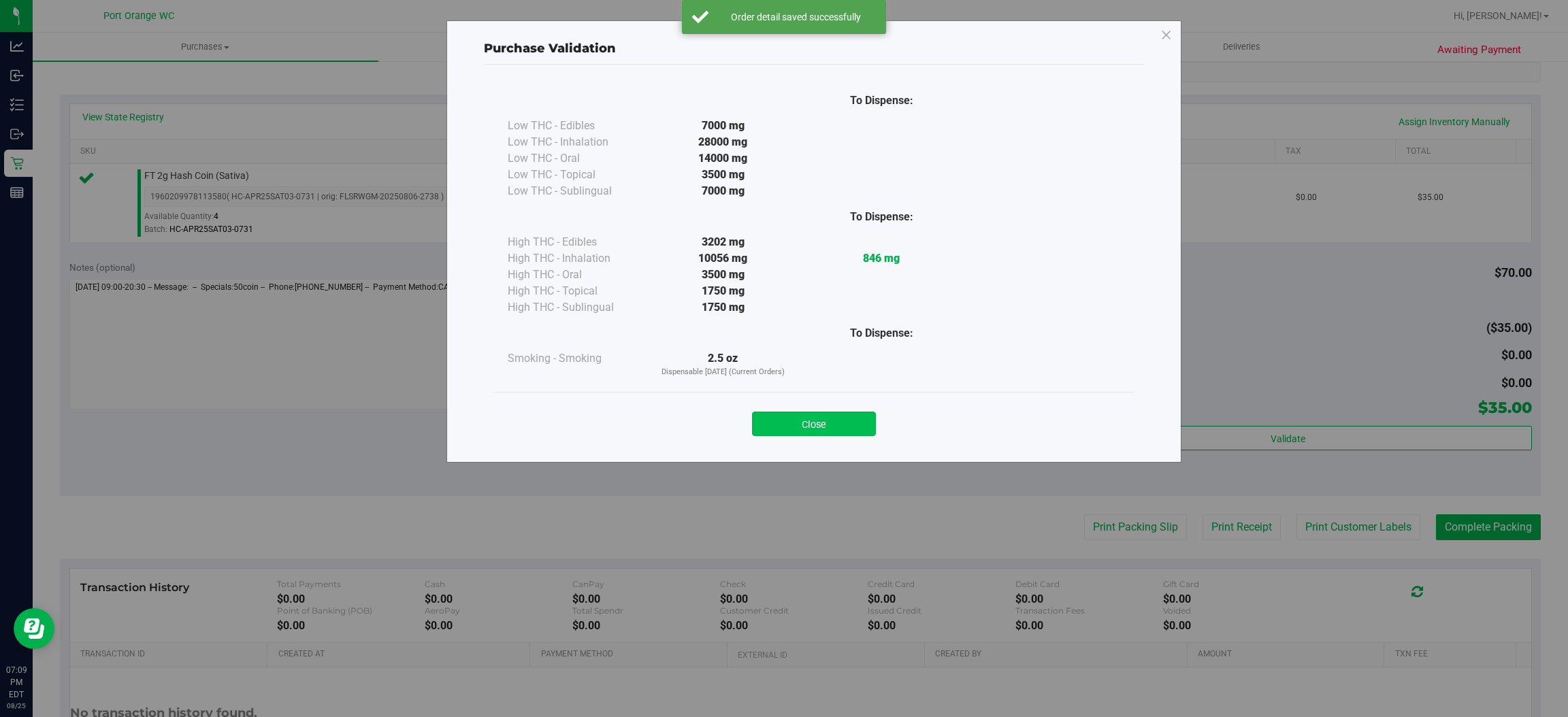
click at [820, 423] on button "Close" at bounding box center [813, 423] width 124 height 25
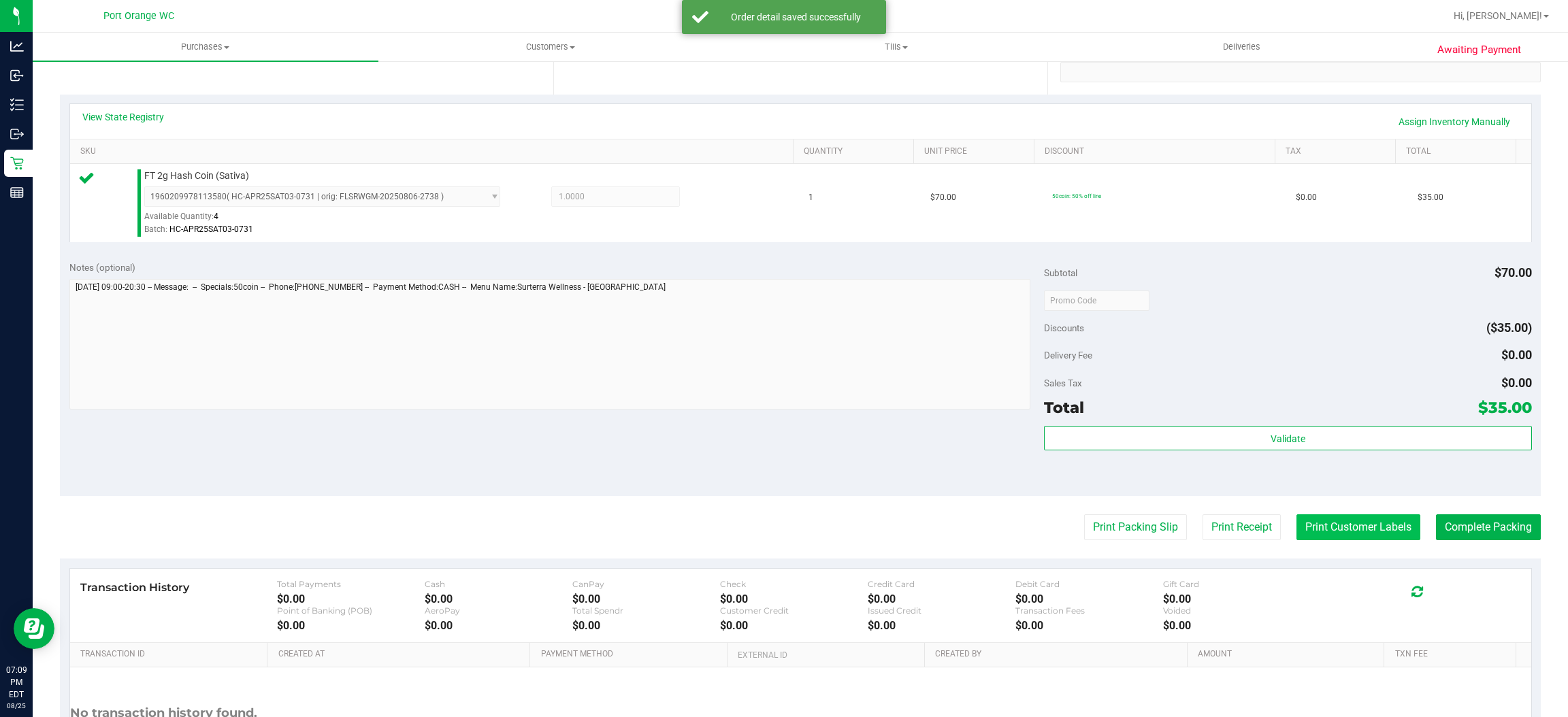
click at [1376, 528] on button "Print Customer Labels" at bounding box center [1358, 527] width 124 height 26
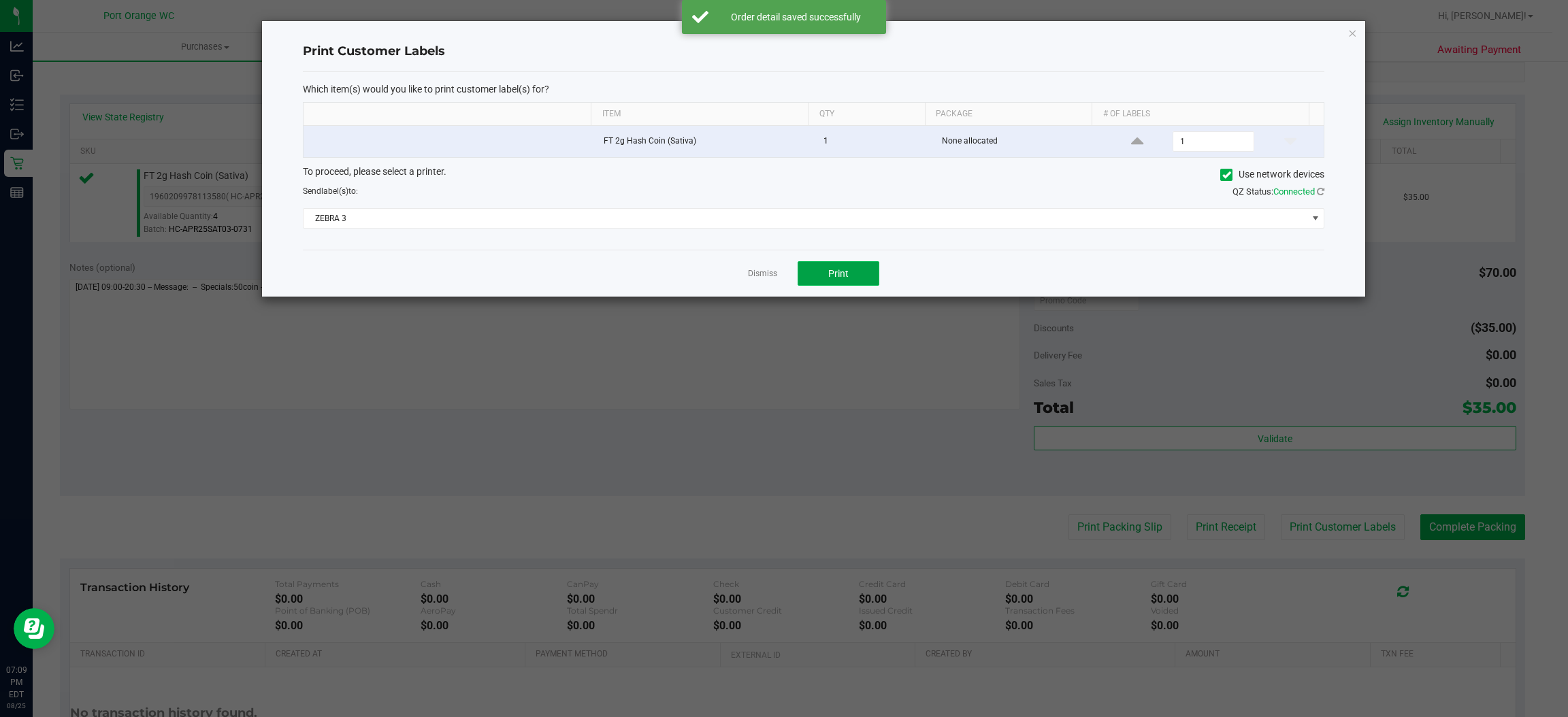
click at [852, 283] on button "Print" at bounding box center [838, 273] width 81 height 25
click at [769, 275] on link "Dismiss" at bounding box center [763, 273] width 29 height 12
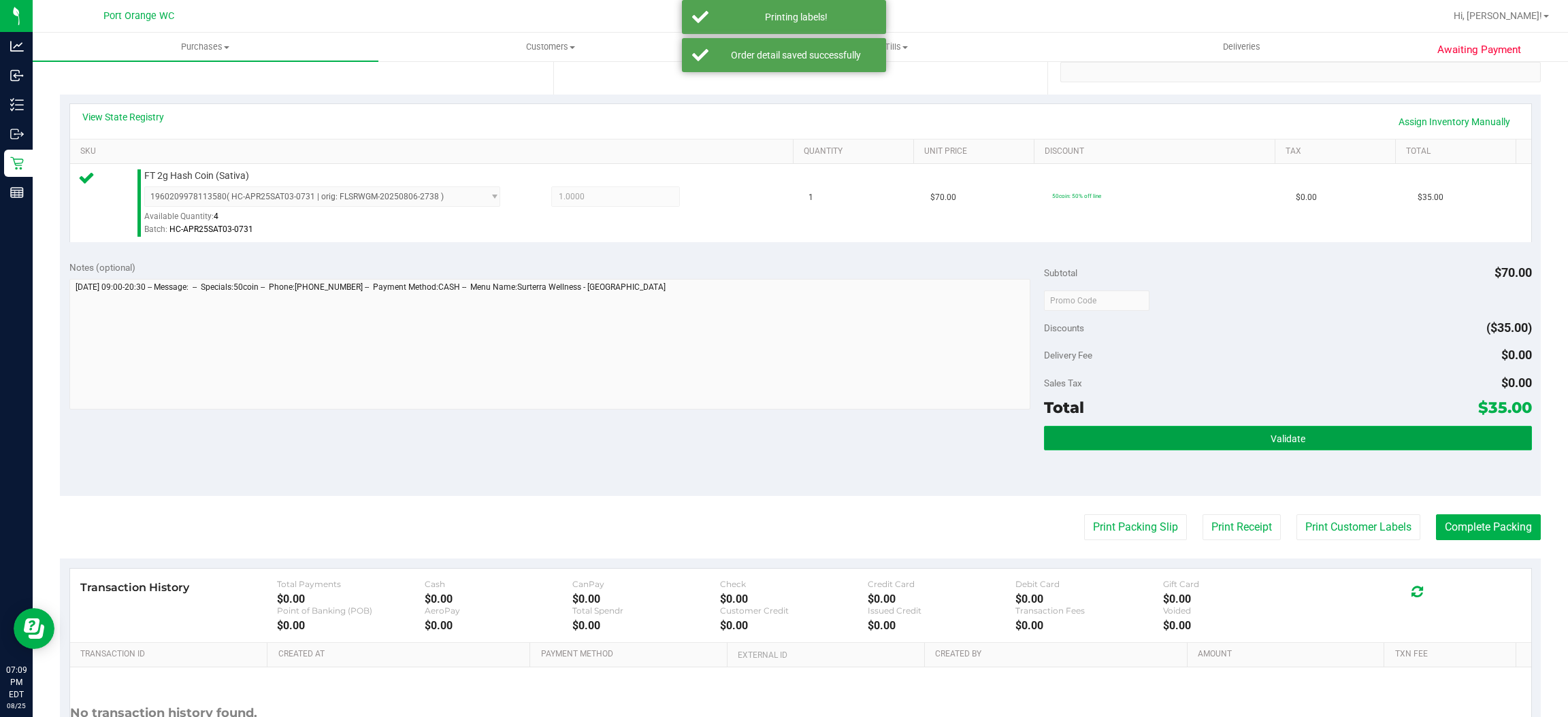
click at [1201, 432] on button "Validate" at bounding box center [1287, 438] width 488 height 25
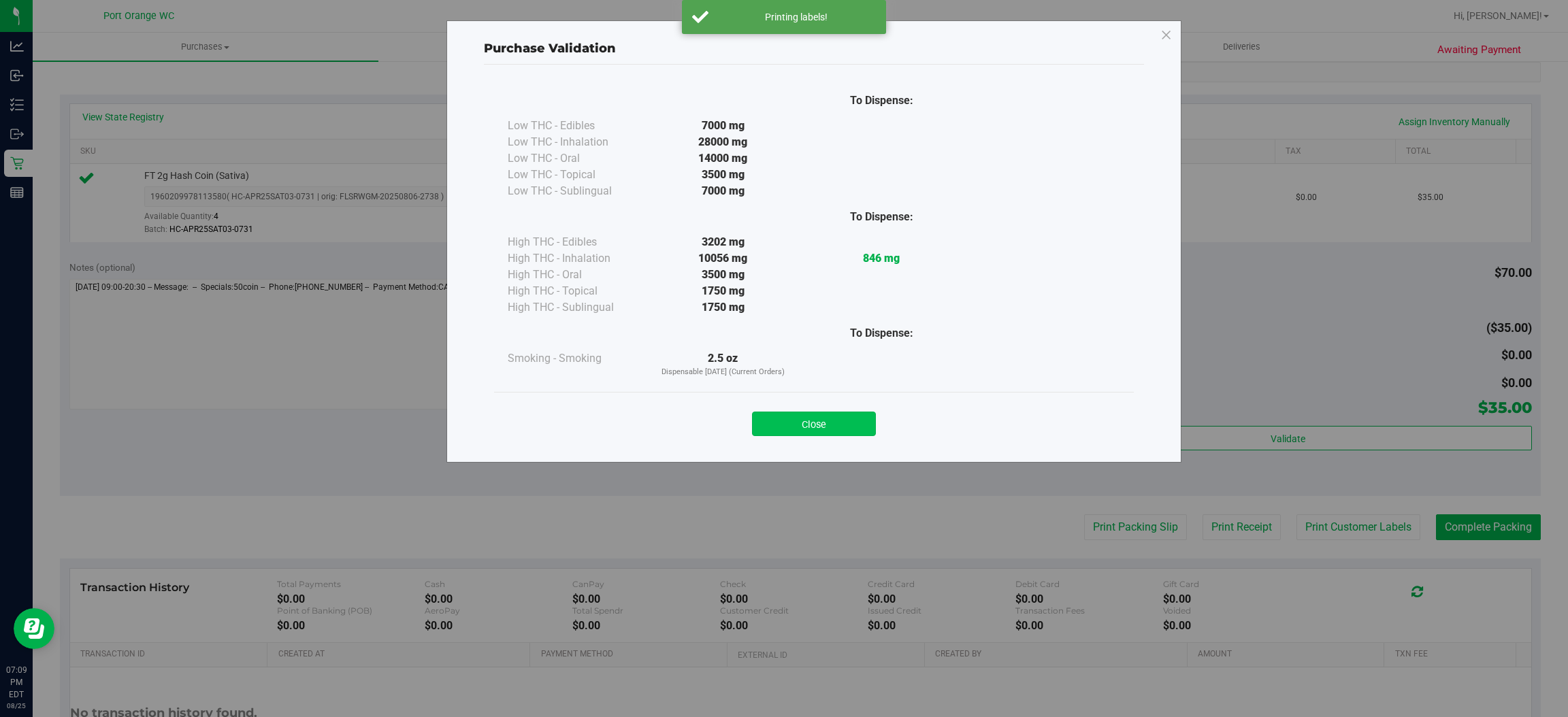
click at [788, 431] on button "Close" at bounding box center [813, 423] width 124 height 25
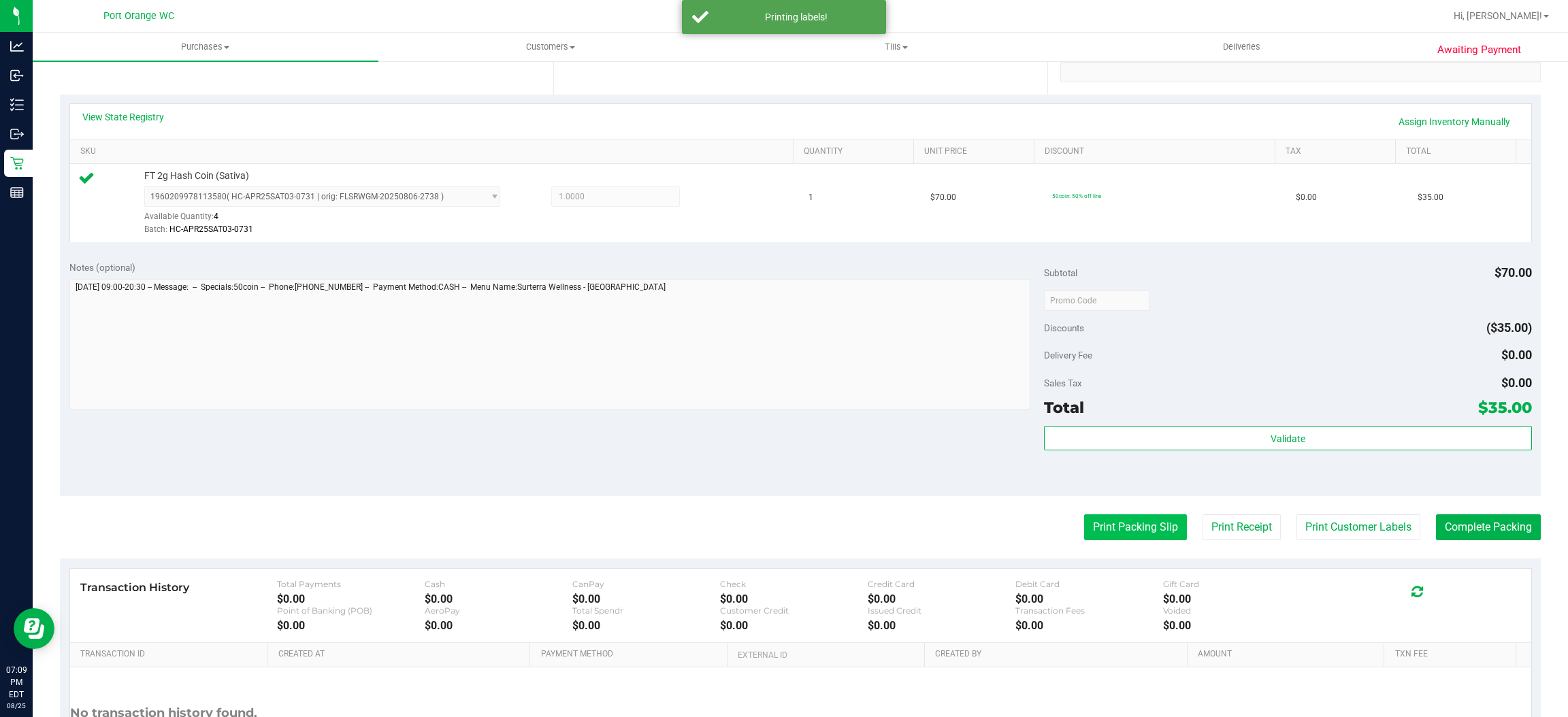
click at [1110, 526] on button "Print Packing Slip" at bounding box center [1135, 527] width 102 height 26
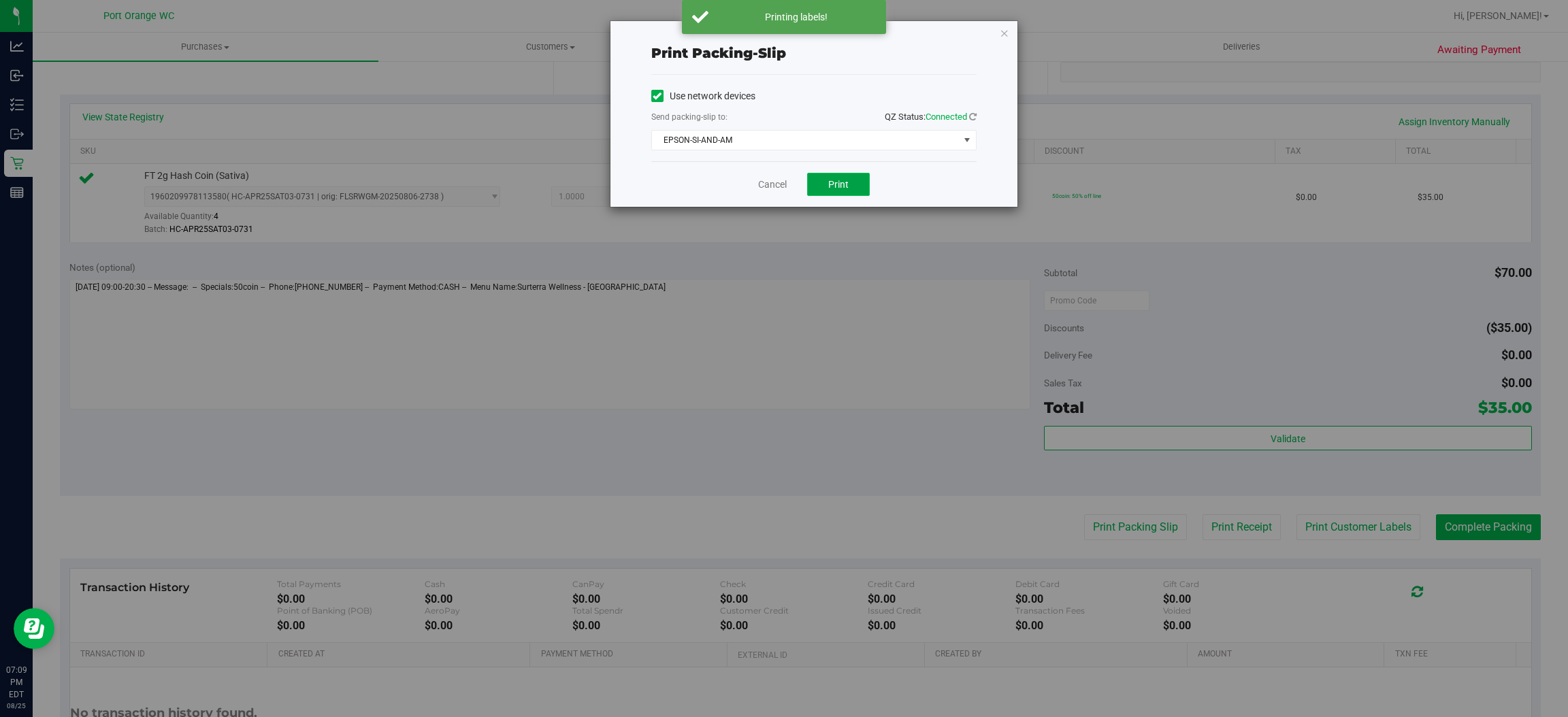
click at [865, 186] on button "Print" at bounding box center [838, 184] width 62 height 23
click at [769, 183] on link "Cancel" at bounding box center [772, 185] width 28 height 15
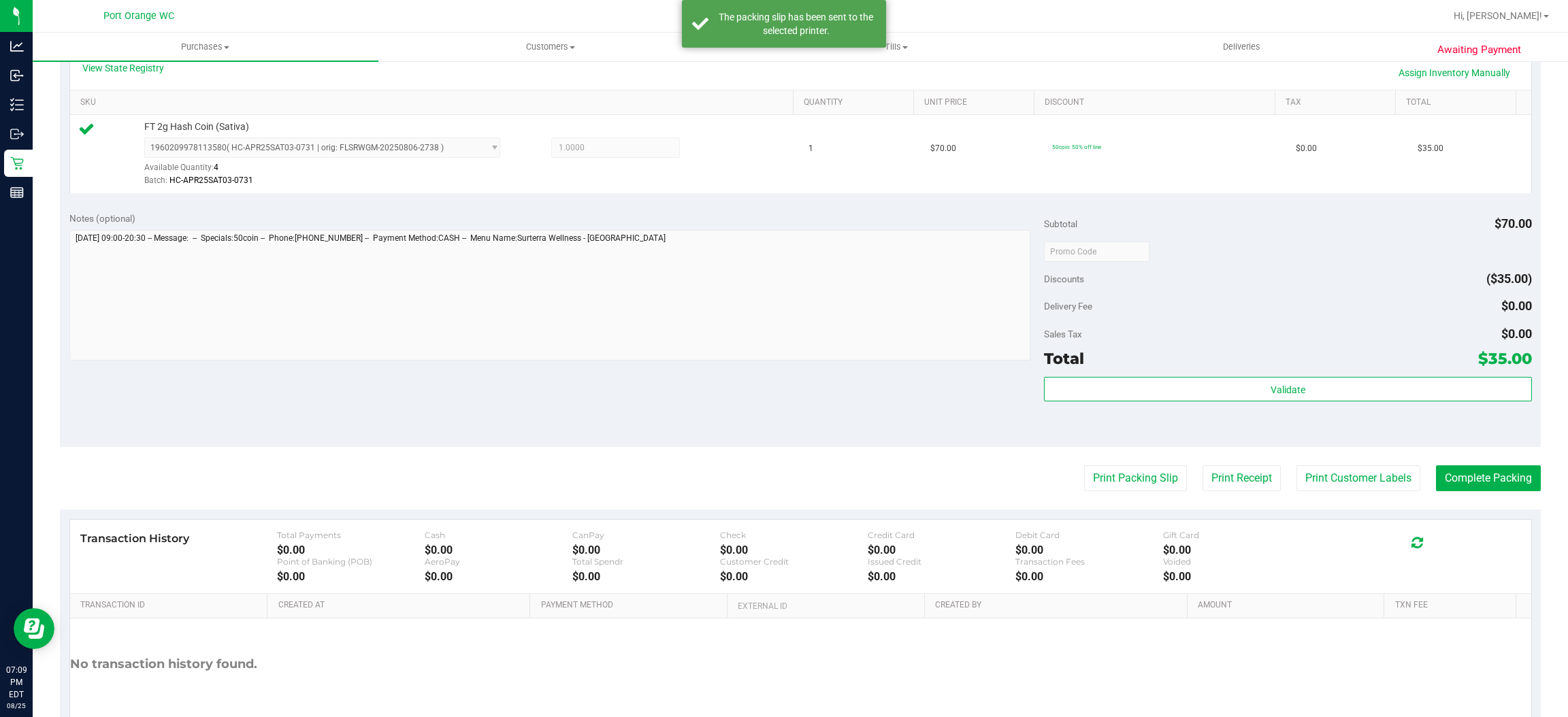
scroll to position [397, 0]
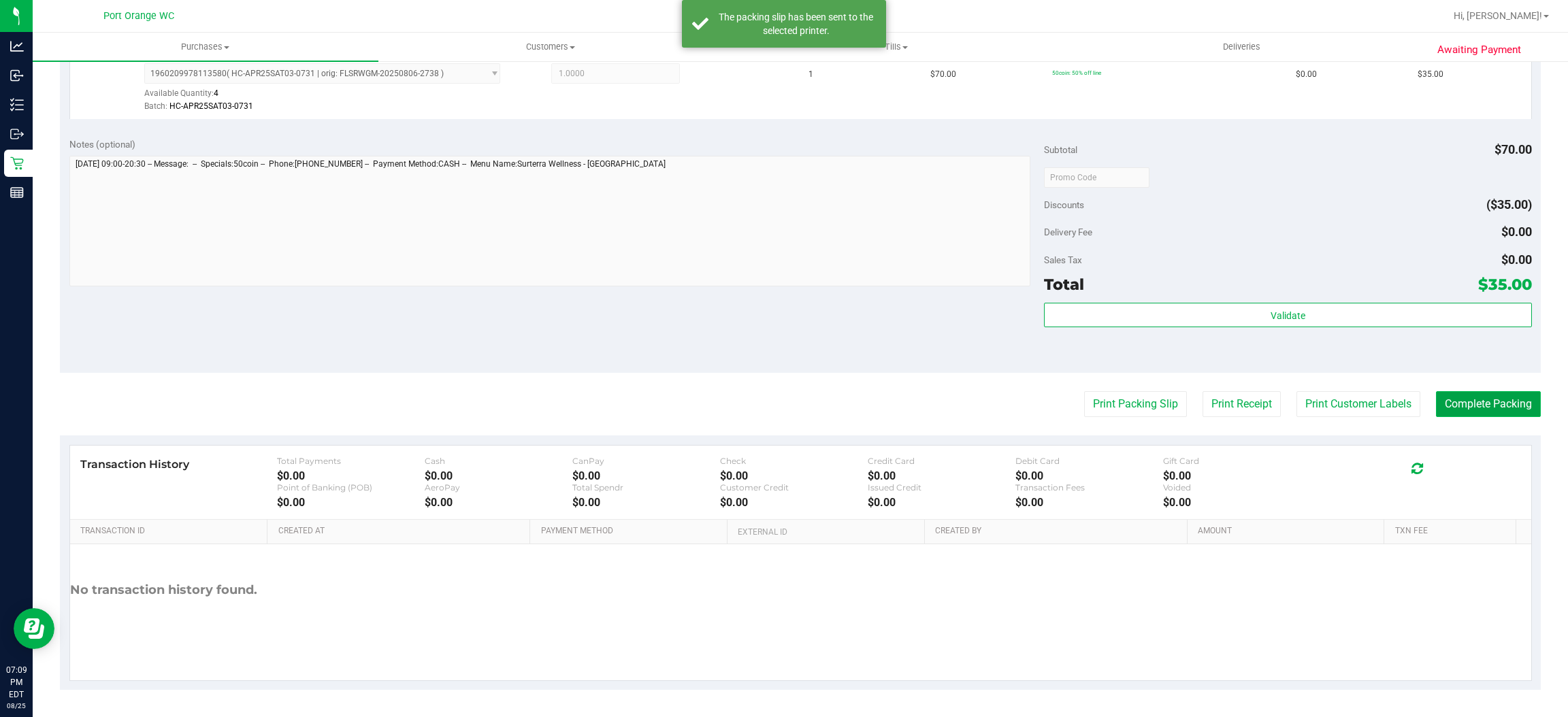
click at [1502, 408] on button "Complete Packing" at bounding box center [1488, 404] width 105 height 26
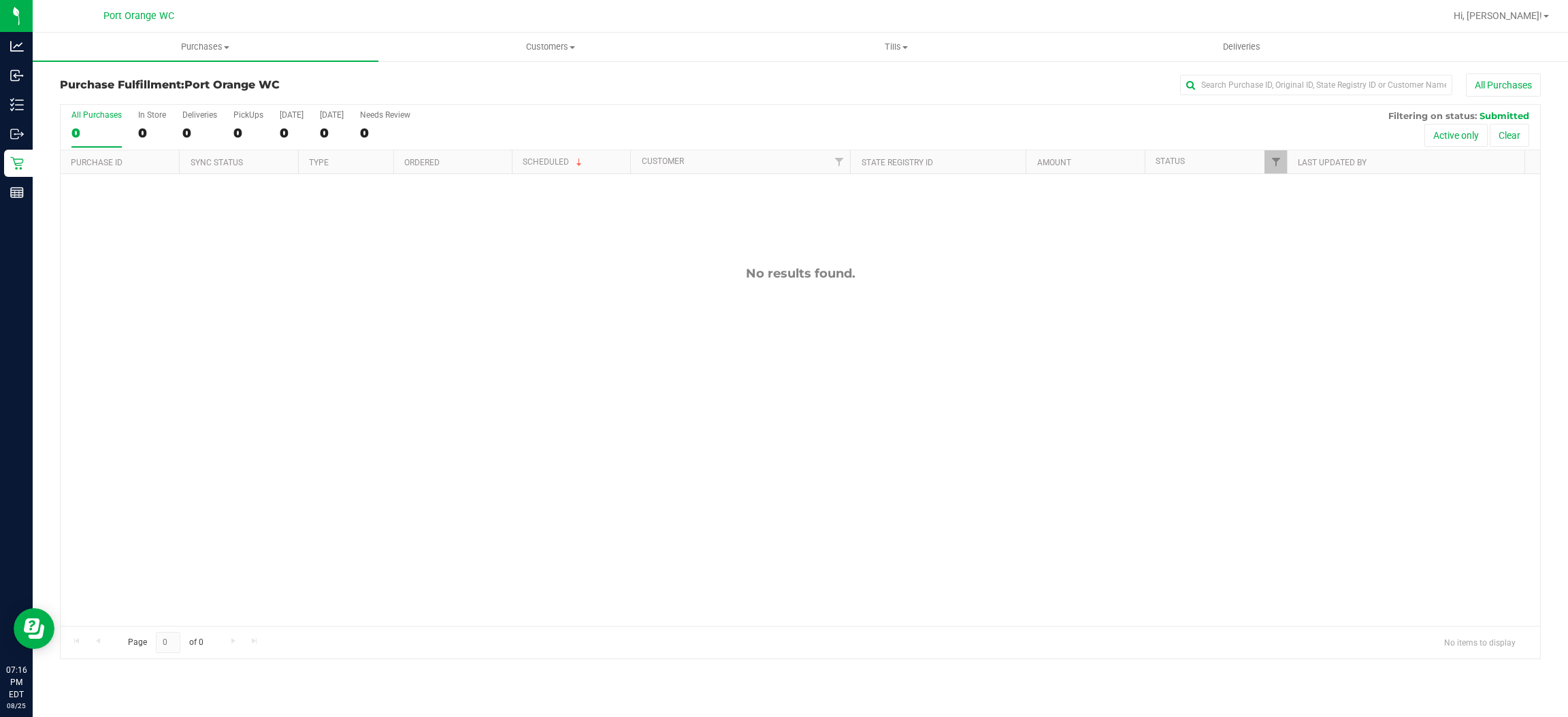
click at [687, 586] on div "No results found." at bounding box center [800, 445] width 1479 height 543
click at [618, 478] on div "No results found." at bounding box center [800, 445] width 1479 height 543
click at [732, 448] on div "11847001 (317221301) N/A Pickup 8/25/2025 7:31 PM EDT 8/25/2025 $37.50 Submitte…" at bounding box center [800, 400] width 1479 height 452
click at [141, 166] on th "Purchase ID" at bounding box center [119, 162] width 118 height 24
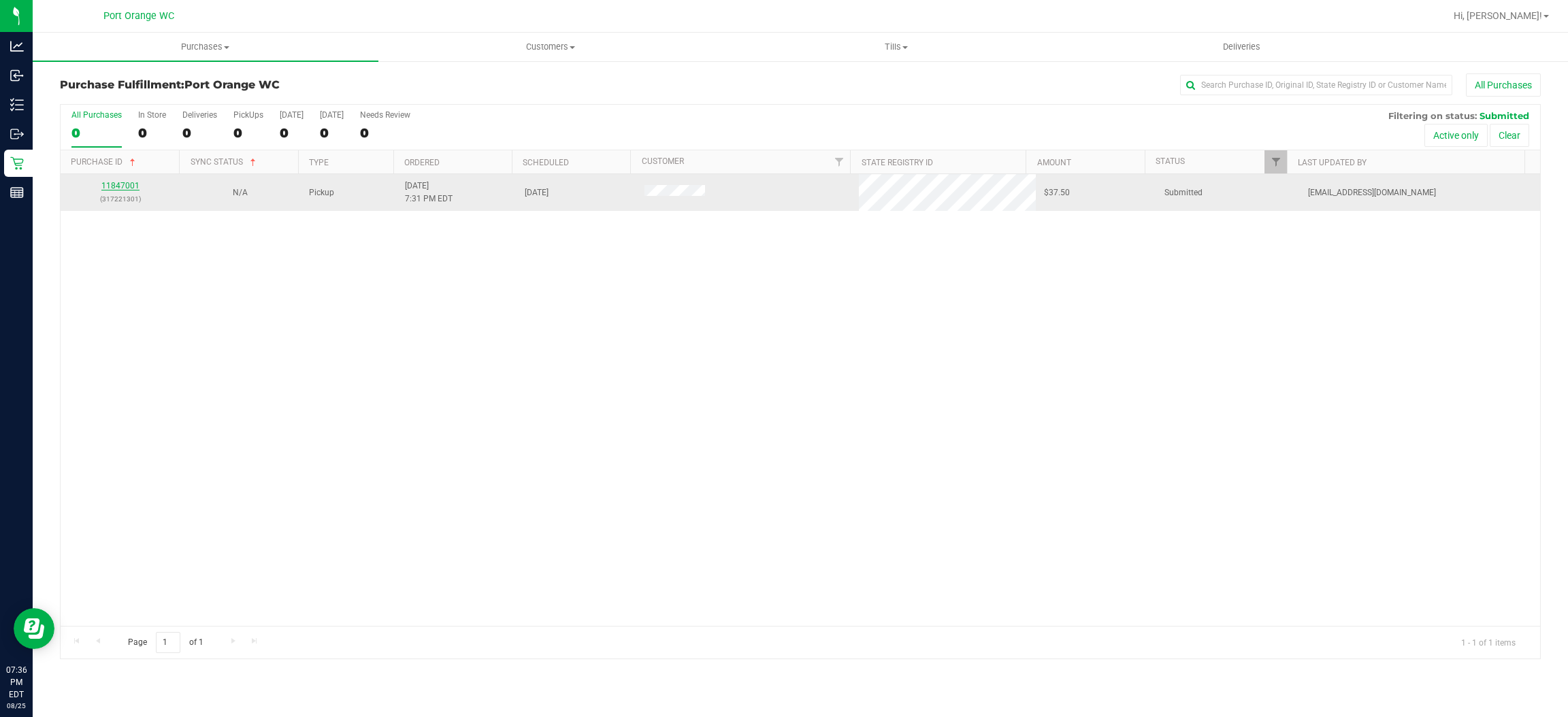
click at [129, 182] on link "11847001" at bounding box center [121, 186] width 38 height 9
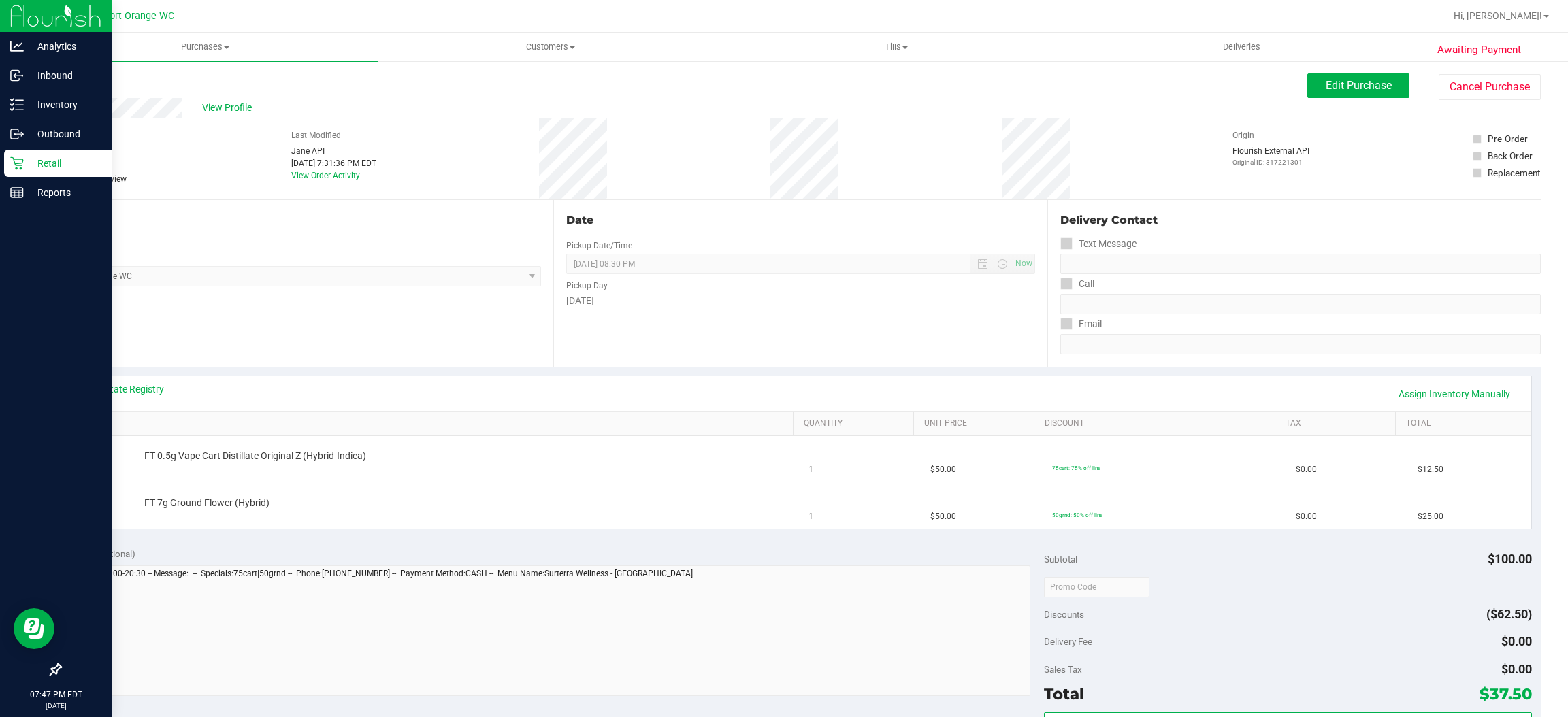
click at [17, 163] on icon at bounding box center [16, 164] width 13 height 13
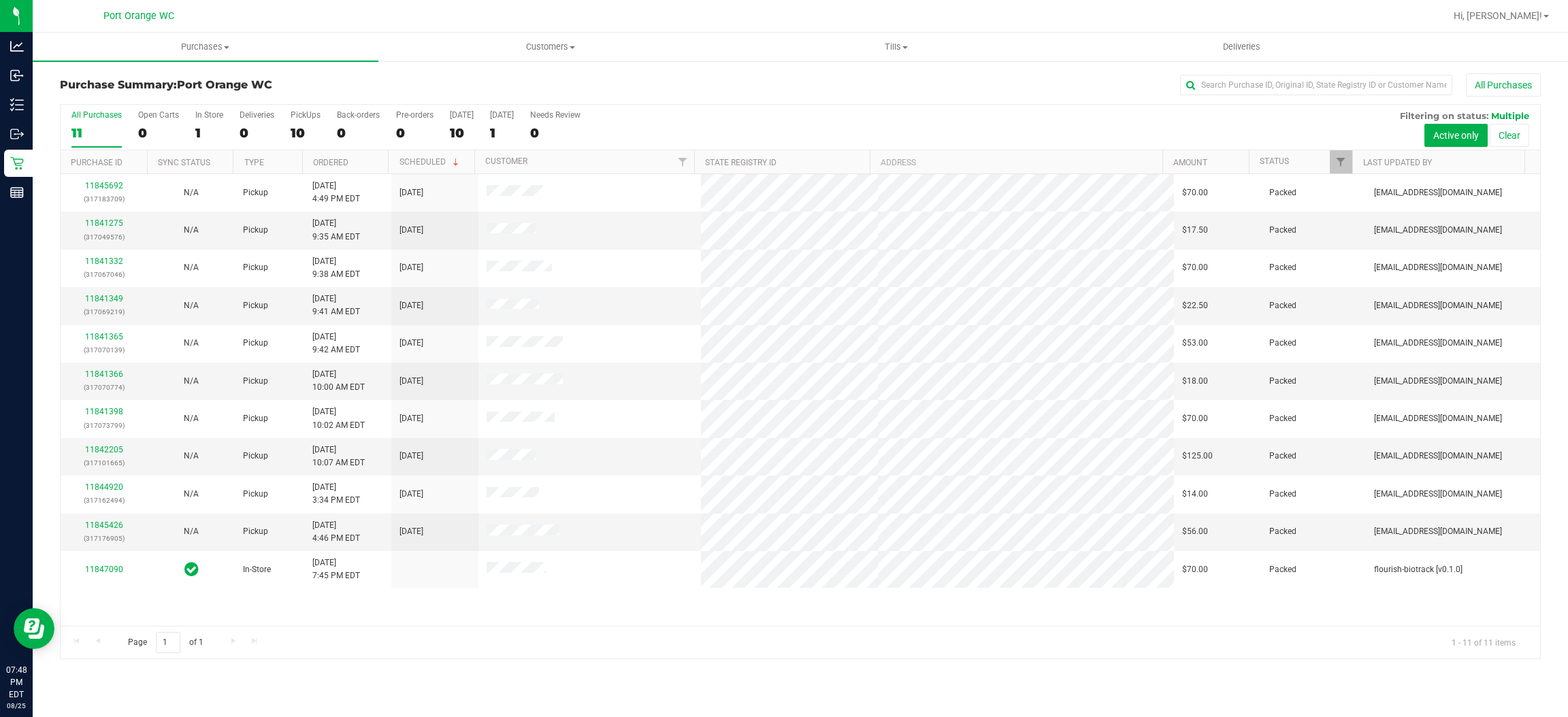
click at [554, 631] on div "Page 1 of 1 1 - 11 of 11 items" at bounding box center [800, 642] width 1479 height 33
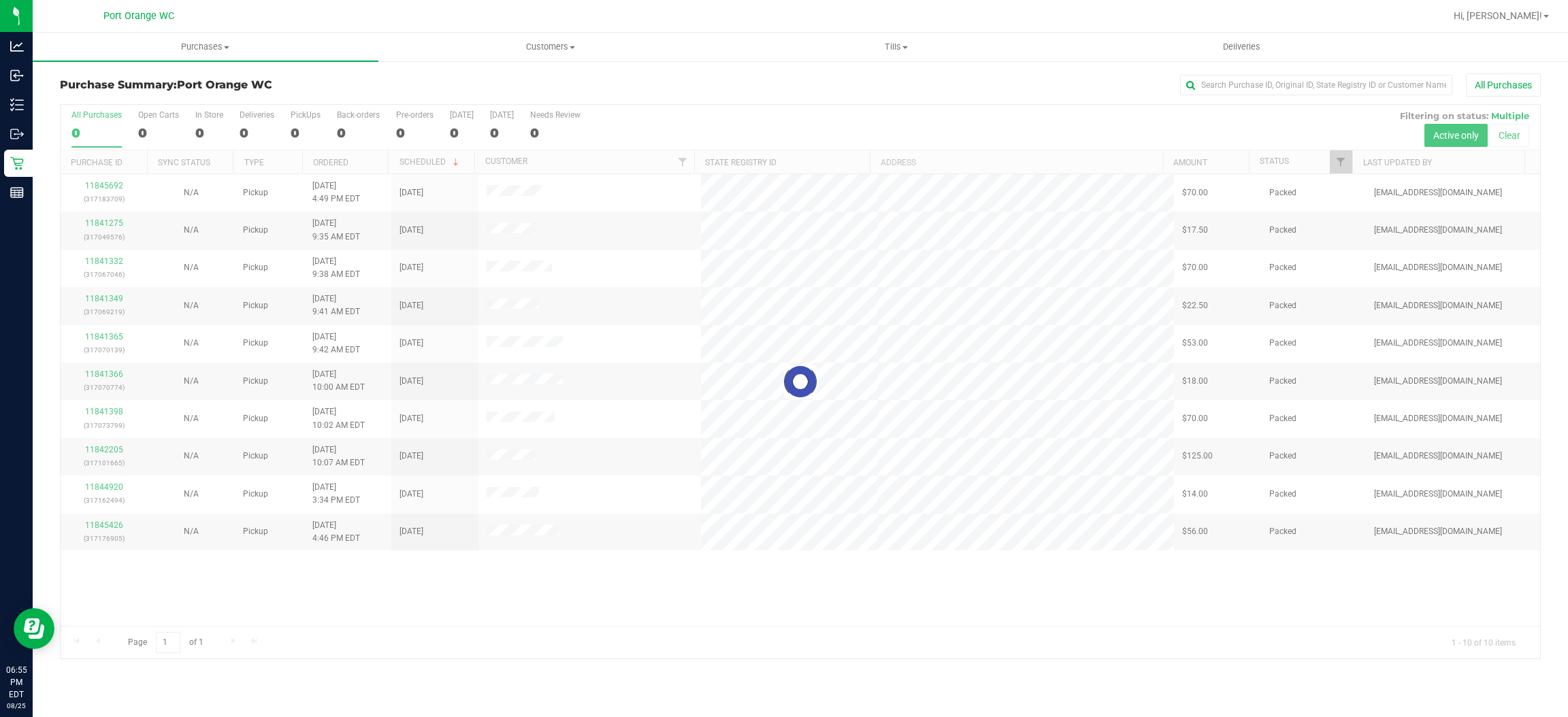
click at [544, 652] on div at bounding box center [800, 382] width 1479 height 554
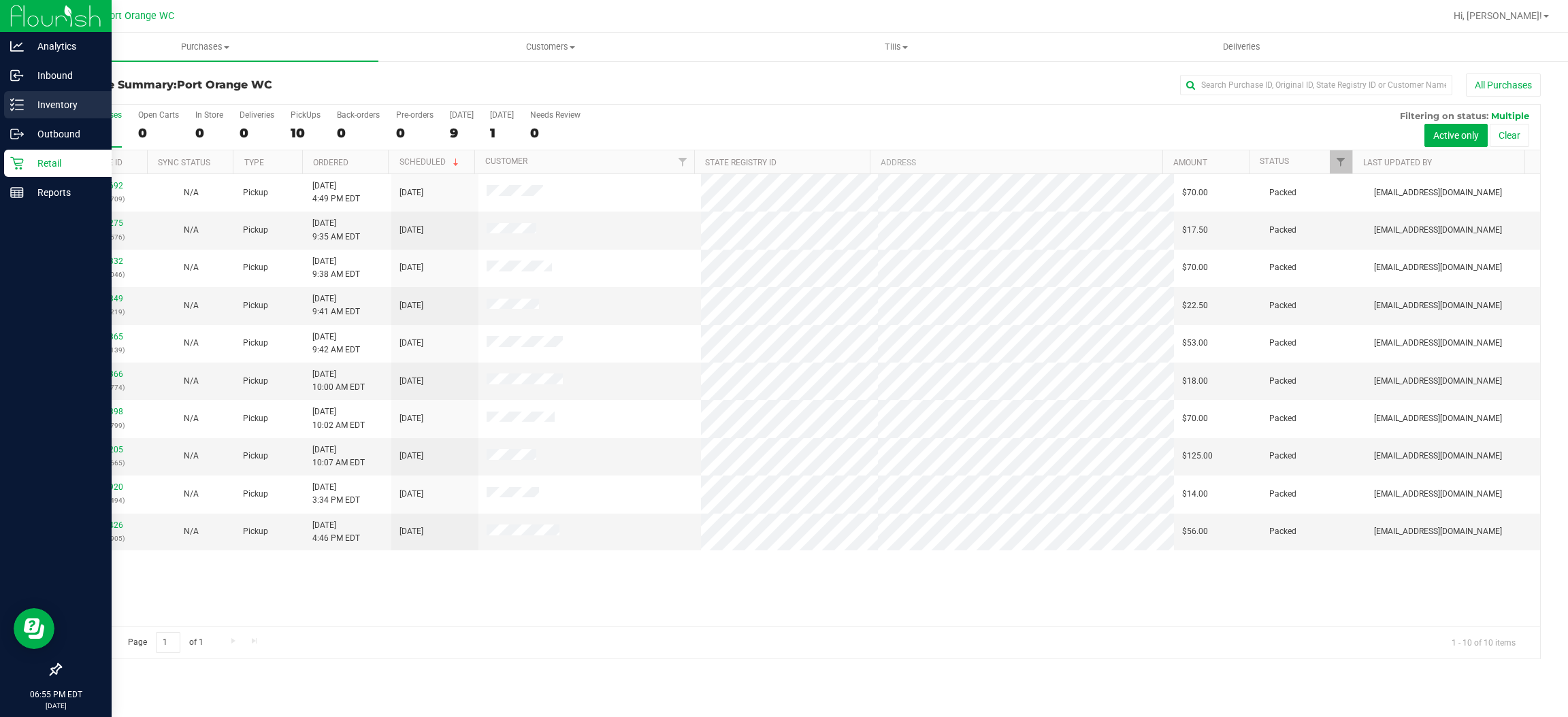
click at [12, 105] on icon at bounding box center [12, 104] width 3 height 2
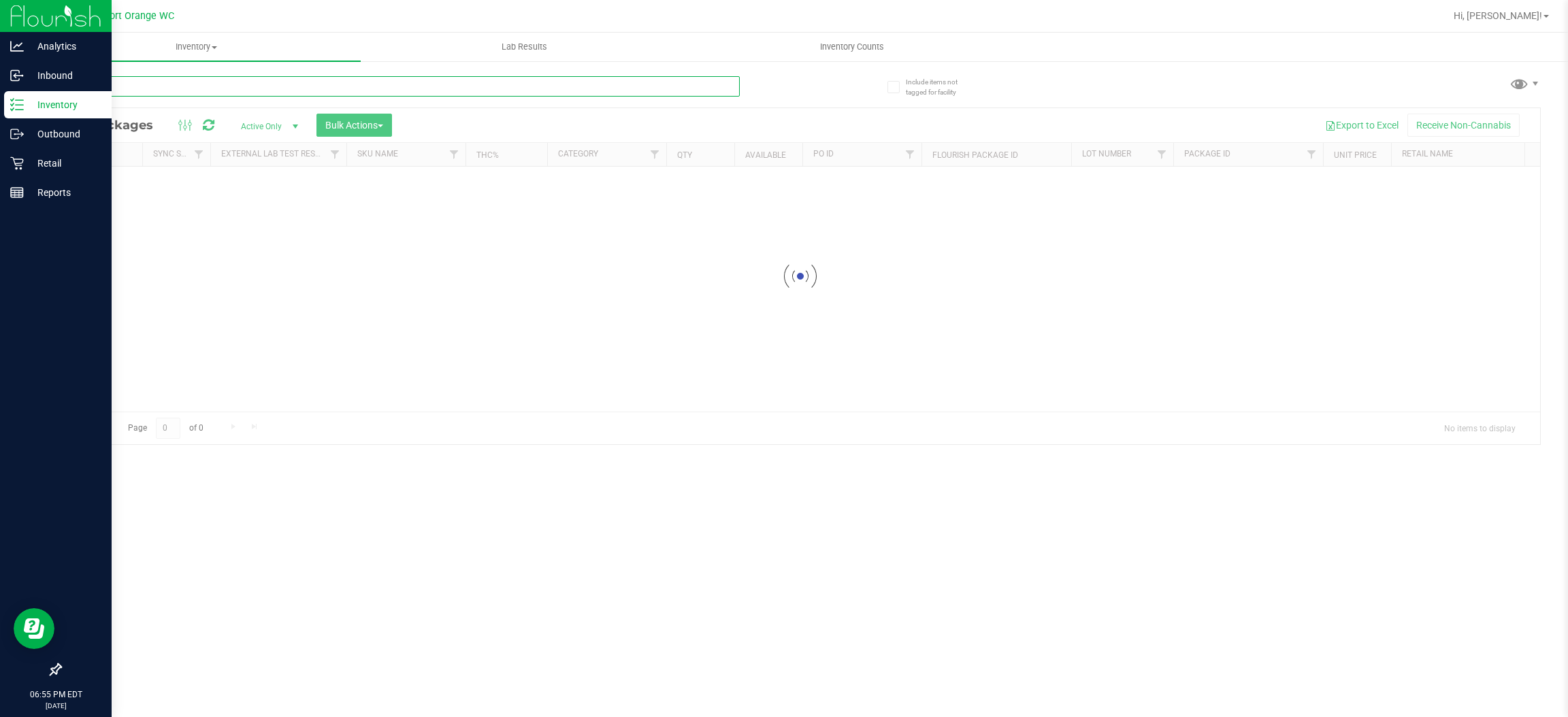
click at [435, 86] on input "text" at bounding box center [399, 86] width 680 height 20
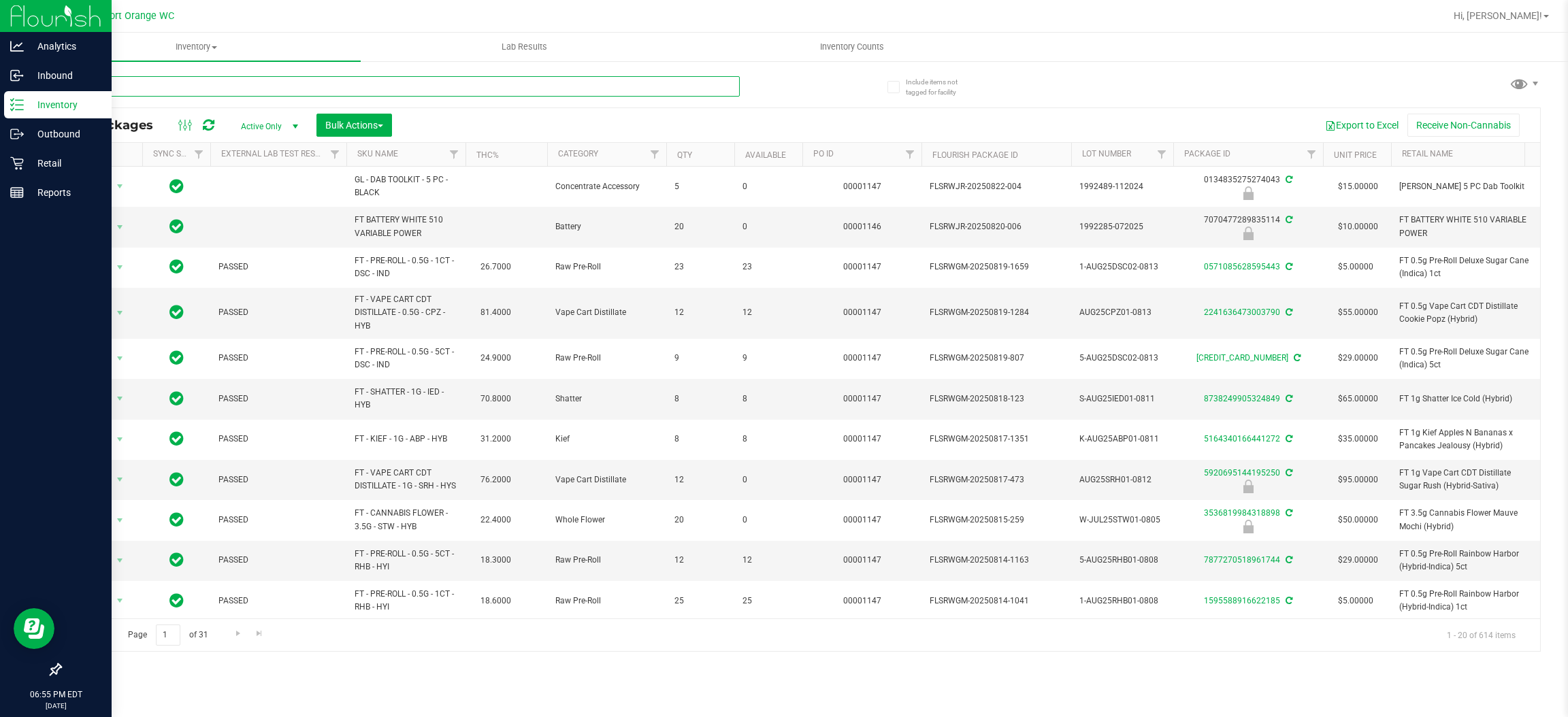
type input "atm"
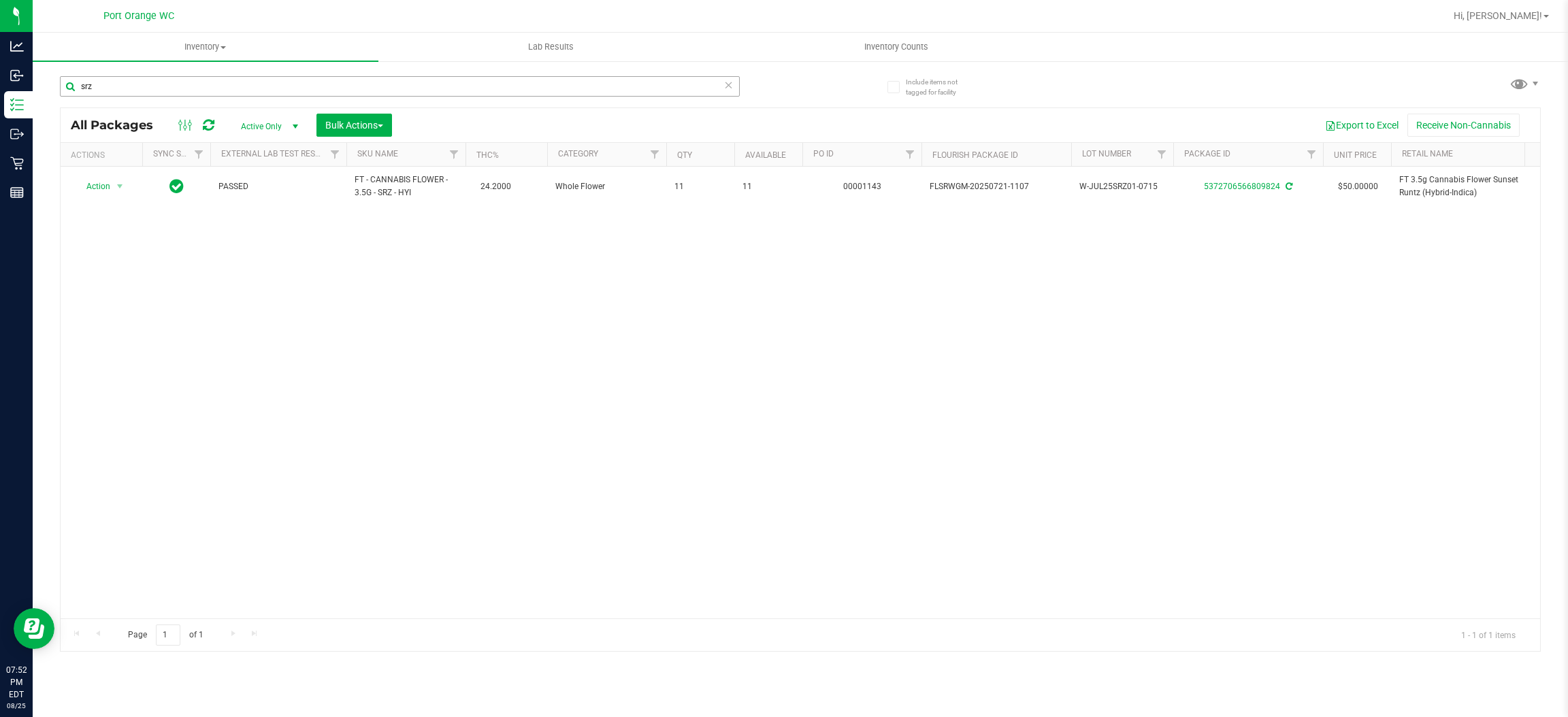
click at [148, 81] on input "srz" at bounding box center [399, 86] width 680 height 20
click at [150, 81] on input "srz" at bounding box center [399, 86] width 680 height 20
type input "trk"
